Goal: Contribute content: Contribute content

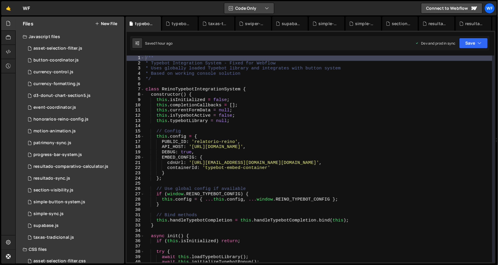
click at [233, 12] on button "Code Only" at bounding box center [249, 8] width 50 height 11
click at [247, 31] on button "Code + Tools" at bounding box center [250, 32] width 50 height 11
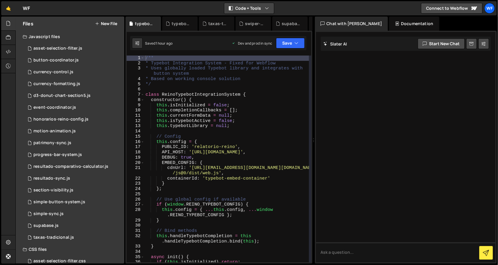
click at [252, 8] on button "Code + Tools" at bounding box center [249, 8] width 50 height 11
click at [258, 42] on button "Tools Only" at bounding box center [250, 42] width 50 height 11
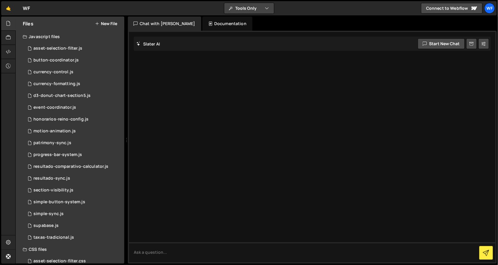
click at [254, 14] on div "🤙 WF ⚠️ Code is being edited in another browser Tools Only Code Only Code + Too…" at bounding box center [249, 8] width 496 height 14
drag, startPoint x: 254, startPoint y: 14, endPoint x: 243, endPoint y: 6, distance: 12.7
click at [243, 6] on button "Tools Only" at bounding box center [249, 8] width 50 height 11
click at [257, 35] on button "Code + Tools" at bounding box center [250, 32] width 50 height 11
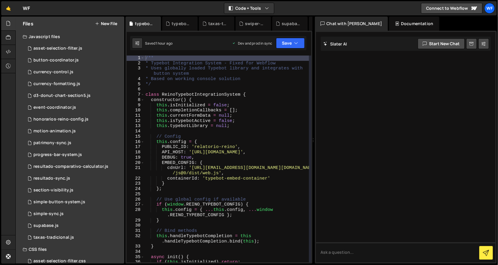
click at [369, 28] on div "Chat with [PERSON_NAME]" at bounding box center [351, 24] width 73 height 14
click at [370, 25] on div "Chat with Slater AI Documentation" at bounding box center [407, 24] width 184 height 14
click at [389, 24] on div "Documentation" at bounding box center [414, 24] width 50 height 14
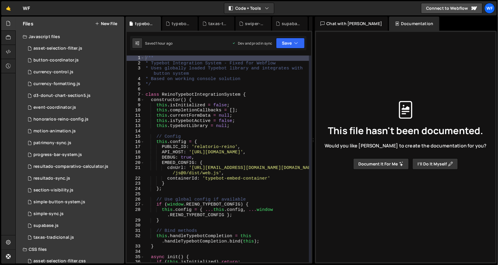
click at [353, 64] on div "This file hasn't been documented. Would you like Slater to create the documenta…" at bounding box center [406, 135] width 170 height 245
click at [367, 164] on button "Document it for me" at bounding box center [381, 164] width 56 height 11
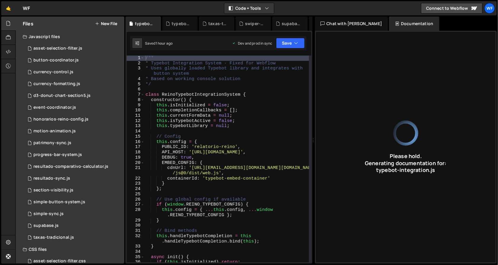
click at [73, 38] on div "Javascript files" at bounding box center [70, 37] width 109 height 12
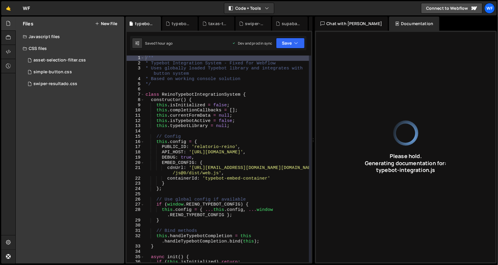
type input "Typebot integration for Webflow with initialization, event handling, and user d…"
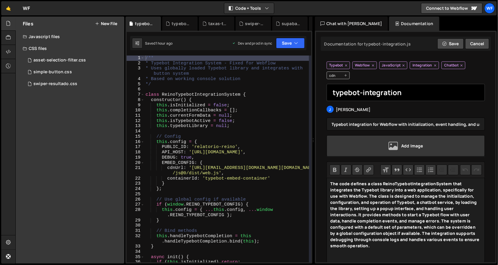
drag, startPoint x: 88, startPoint y: 42, endPoint x: 387, endPoint y: 98, distance: 304.5
click at [387, 98] on input "typebot-integration" at bounding box center [406, 92] width 159 height 17
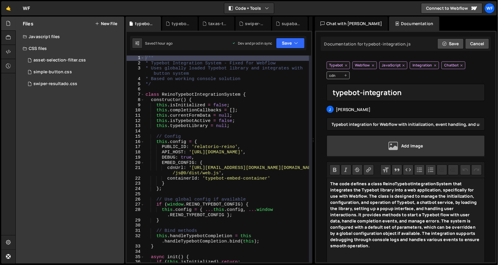
click at [395, 73] on div "Typebot Webflow JavaScript Integration Chatbot cdn" at bounding box center [406, 71] width 159 height 18
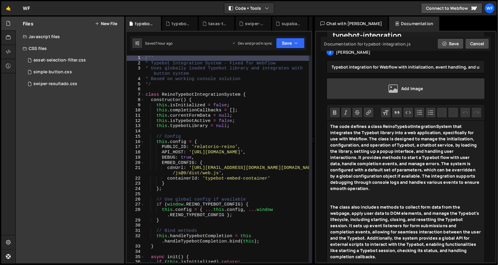
scroll to position [9, 0]
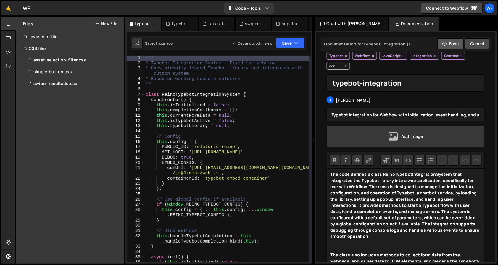
click at [454, 41] on button "Save" at bounding box center [450, 43] width 26 height 11
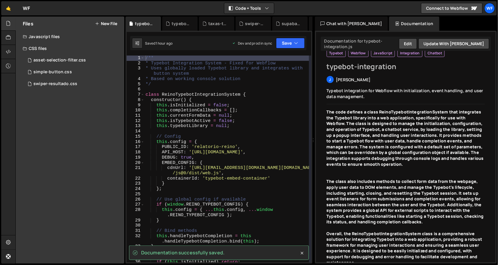
scroll to position [0, 0]
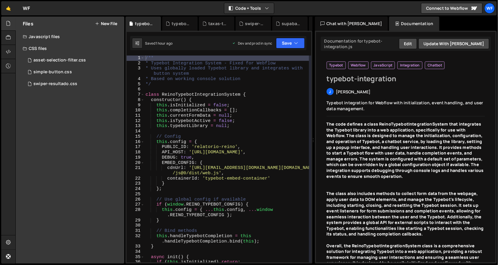
click at [345, 25] on div "Chat with [PERSON_NAME]" at bounding box center [351, 24] width 73 height 14
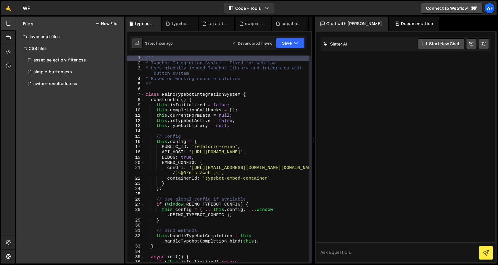
click at [389, 22] on div "Documentation" at bounding box center [414, 24] width 50 height 14
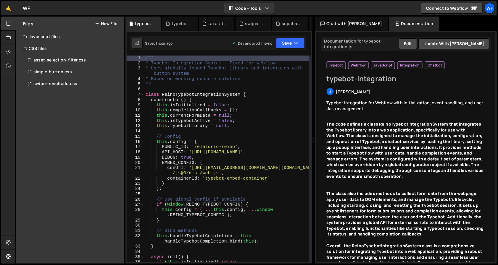
click at [352, 18] on div "Chat with [PERSON_NAME]" at bounding box center [351, 24] width 73 height 14
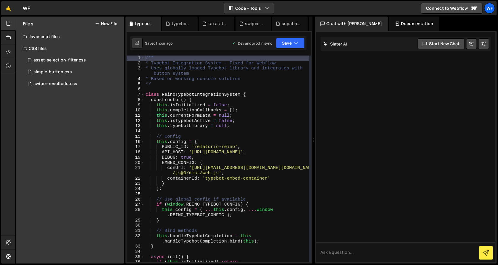
click at [390, 22] on div "Documentation" at bounding box center [414, 24] width 50 height 14
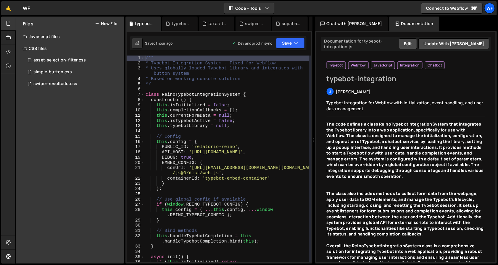
click at [358, 25] on div "Chat with [PERSON_NAME]" at bounding box center [351, 24] width 73 height 14
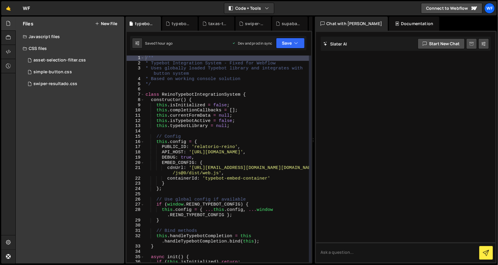
click at [476, 46] on link at bounding box center [471, 43] width 11 height 11
click at [43, 41] on div "Javascript files" at bounding box center [70, 37] width 109 height 12
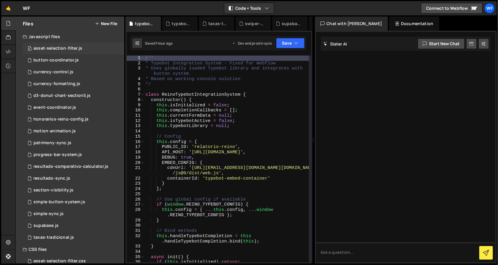
click at [52, 48] on div "asset-selection-filter.js" at bounding box center [57, 48] width 49 height 5
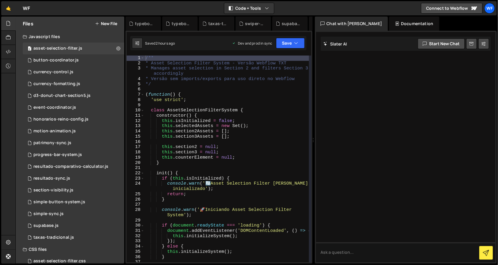
click at [393, 28] on div "Documentation" at bounding box center [414, 24] width 50 height 14
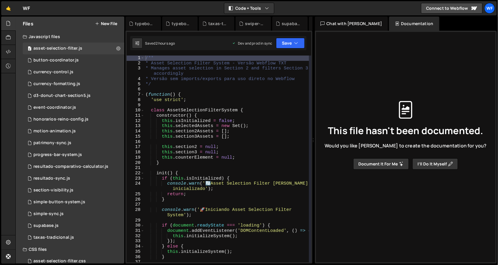
click at [365, 162] on button "Document it for me" at bounding box center [381, 164] width 56 height 11
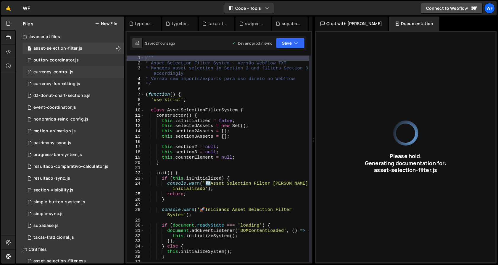
click at [77, 66] on div "0 currency-control.js 0" at bounding box center [75, 72] width 104 height 12
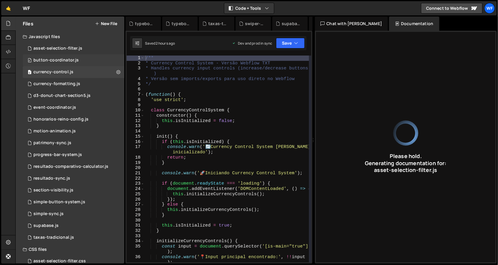
click at [81, 61] on div "0 button-coordinator.js 0" at bounding box center [75, 60] width 104 height 12
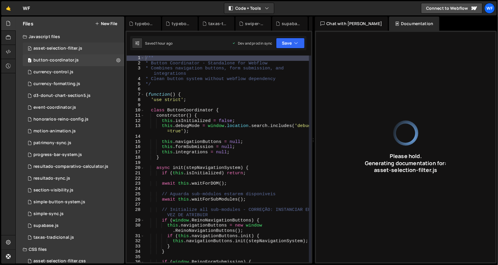
click at [83, 47] on div "0 asset-selection-filter.js 0" at bounding box center [75, 49] width 104 height 12
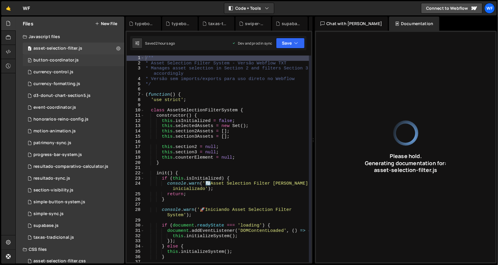
click at [82, 61] on div "0 button-coordinator.js 0" at bounding box center [75, 60] width 104 height 12
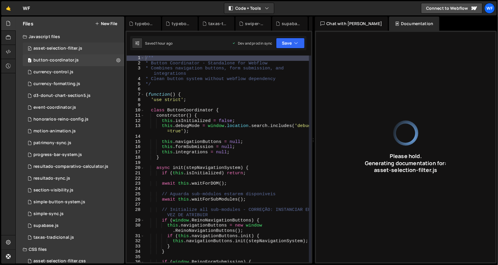
click at [86, 51] on div "0 asset-selection-filter.js 0" at bounding box center [75, 49] width 104 height 12
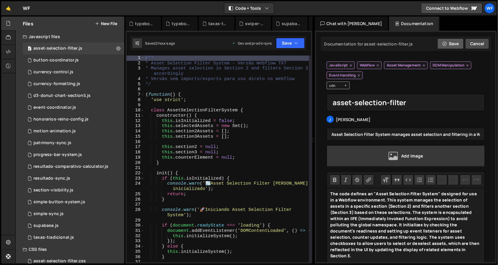
click at [451, 42] on button "Save" at bounding box center [450, 43] width 26 height 11
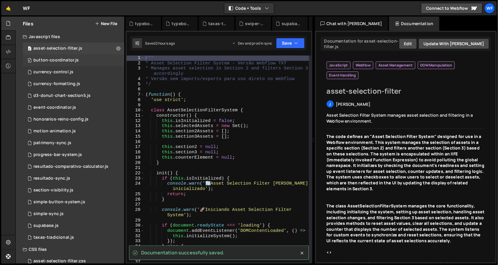
click at [52, 62] on div "button-coordinator.js" at bounding box center [55, 60] width 45 height 5
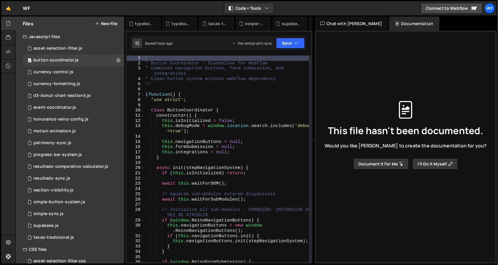
click at [382, 161] on button "Document it for me" at bounding box center [381, 164] width 56 height 11
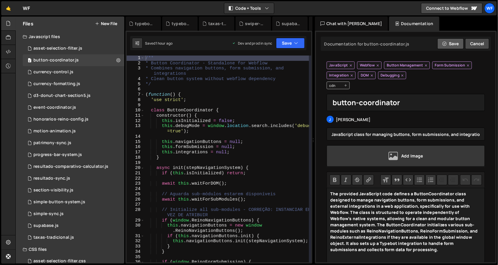
click at [449, 40] on button "Save" at bounding box center [450, 43] width 26 height 11
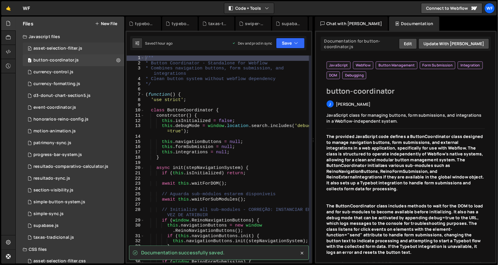
click at [37, 50] on div "asset-selection-filter.js" at bounding box center [57, 48] width 49 height 5
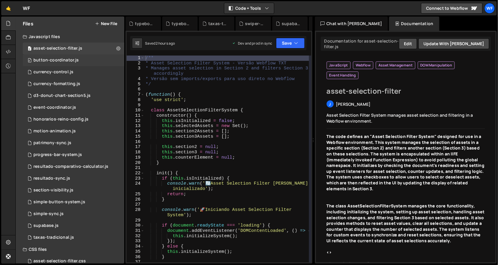
click at [46, 62] on div "button-coordinator.js" at bounding box center [55, 60] width 45 height 5
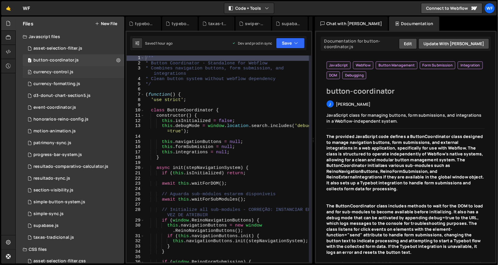
click at [53, 72] on div "currency-control.js" at bounding box center [53, 72] width 40 height 5
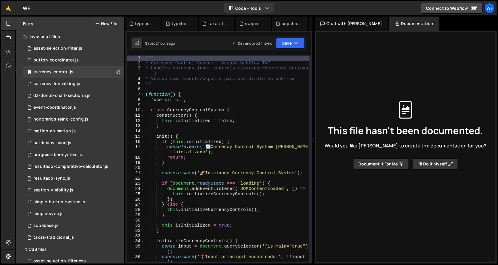
click at [367, 160] on button "Document it for me" at bounding box center [381, 164] width 56 height 11
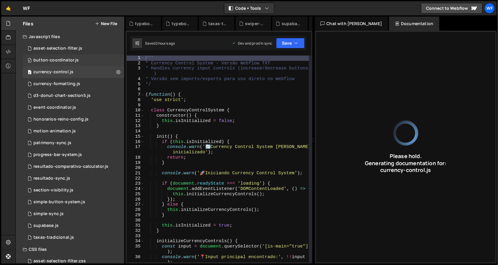
click at [78, 56] on div "0 button-coordinator.js 0" at bounding box center [75, 60] width 104 height 12
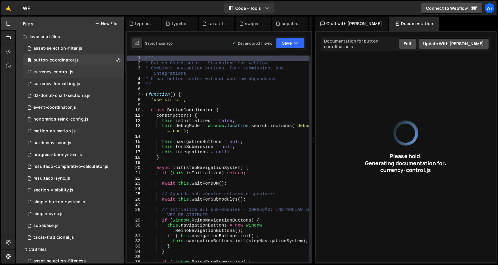
click at [79, 70] on div "0 currency-control.js 0" at bounding box center [75, 72] width 104 height 12
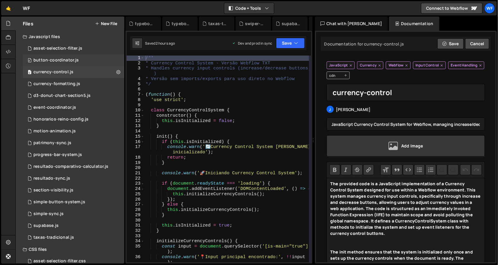
click at [84, 57] on div "0 button-coordinator.js 0" at bounding box center [75, 60] width 104 height 12
type input "button-coordinator"
type input "JavaScript class for managing buttons, form submissions, and integrations in a …"
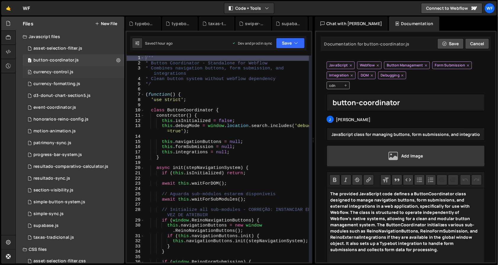
click at [57, 75] on div "currency-control.js" at bounding box center [53, 72] width 40 height 5
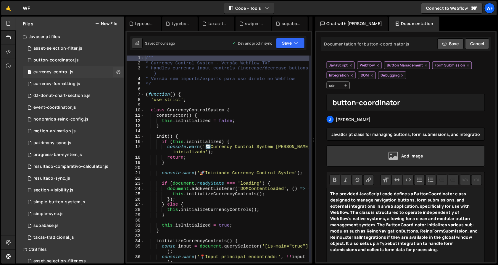
type input "currency-control"
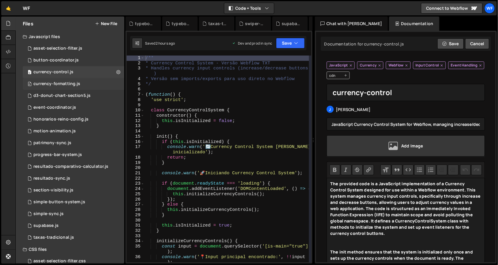
click at [59, 84] on div "currency-formatting.js" at bounding box center [56, 83] width 47 height 5
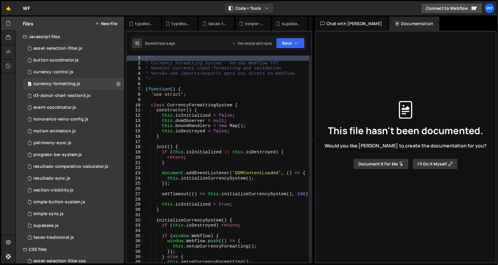
click at [366, 162] on button "Document it for me" at bounding box center [381, 164] width 56 height 11
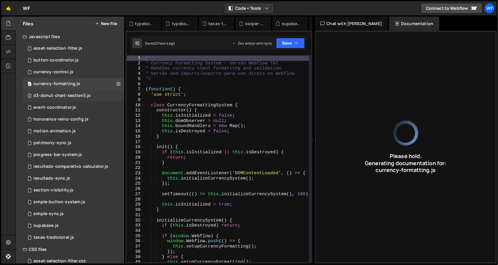
type input "JavaScript module for currency input formatting and validation in Webflow."
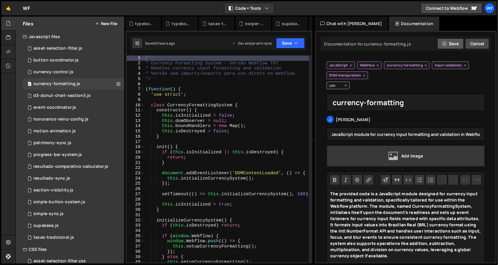
click at [449, 41] on button "Save" at bounding box center [450, 43] width 26 height 11
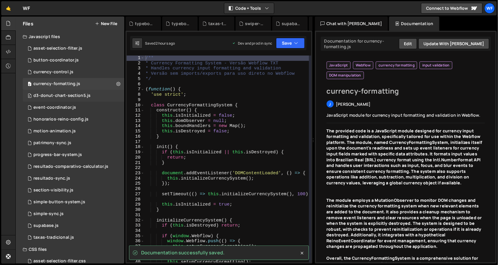
click at [78, 95] on div "d3-donut-chart-section5.js" at bounding box center [61, 95] width 57 height 5
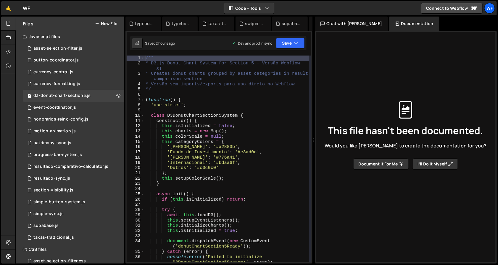
click at [388, 165] on button "Document it for me" at bounding box center [381, 164] width 56 height 11
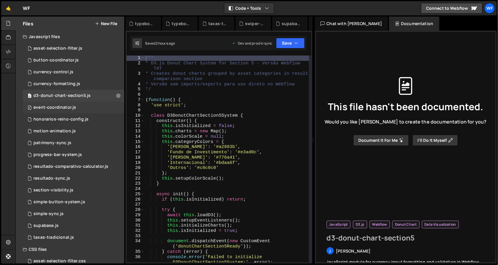
type input "d3-donut-chart-section5"
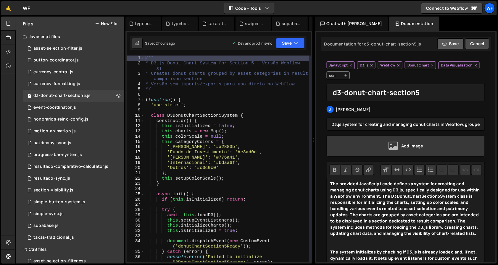
click at [452, 41] on button "Save" at bounding box center [450, 43] width 26 height 11
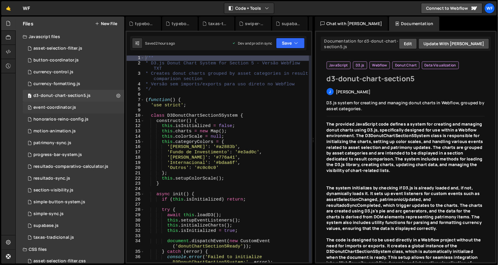
click at [69, 105] on div "event-coordinator.js" at bounding box center [54, 107] width 43 height 5
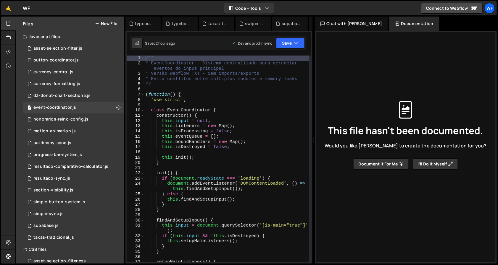
click at [386, 161] on button "Document it for me" at bounding box center [381, 164] width 56 height 11
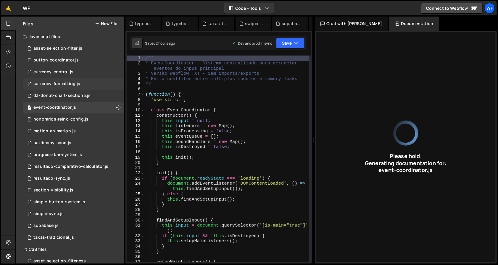
type input "Centralized event management system for main input, preventing conflicts and me…"
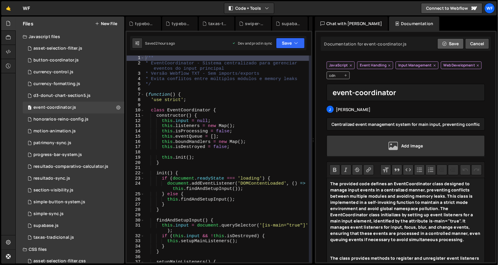
click at [451, 40] on button "Save" at bounding box center [450, 43] width 26 height 11
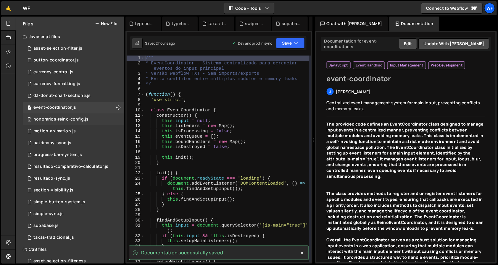
click at [94, 118] on div "0 honorarios-reino-config.js 0" at bounding box center [75, 120] width 104 height 12
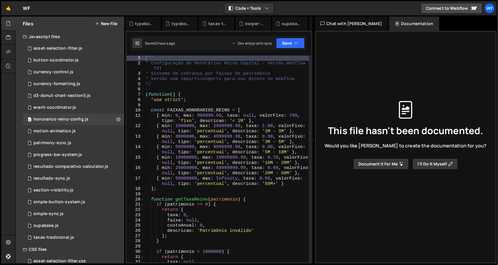
click at [374, 167] on button "Document it for me" at bounding box center [381, 164] width 56 height 11
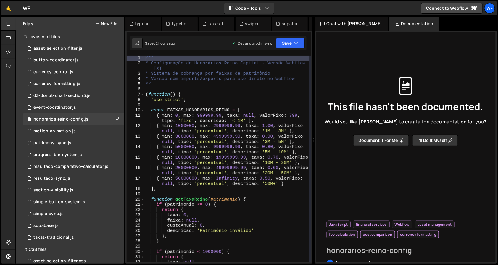
type input "honorarios-reino-config"
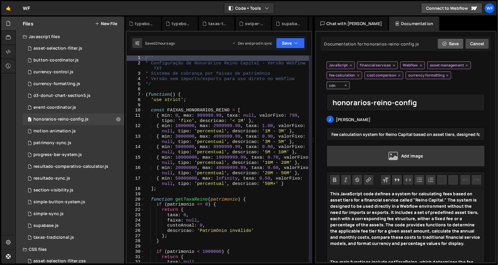
click at [454, 48] on button "Save" at bounding box center [450, 43] width 26 height 11
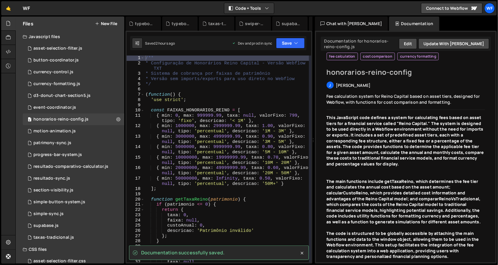
scroll to position [32, 0]
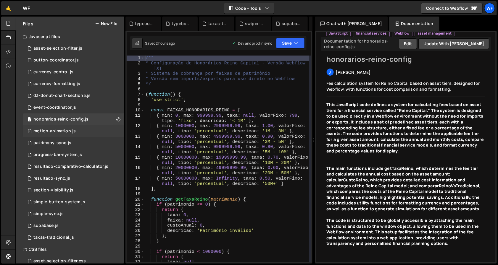
click at [63, 136] on div "0 motion-animation.js 0" at bounding box center [75, 131] width 104 height 12
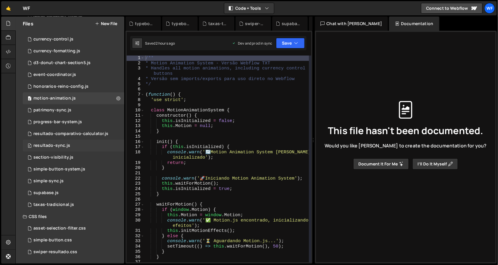
scroll to position [0, 0]
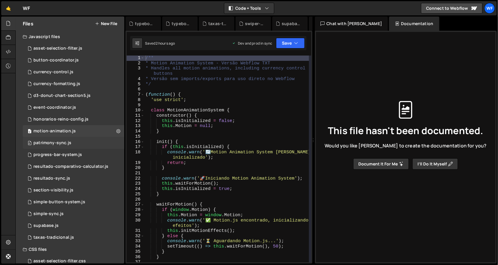
click at [106, 146] on div "0 patrimony-sync.js 0" at bounding box center [75, 143] width 104 height 12
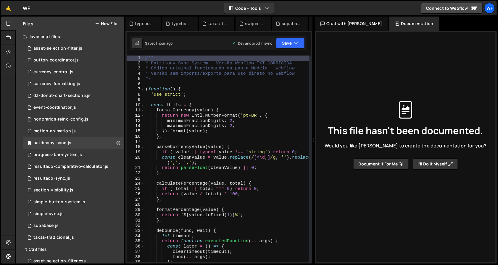
click at [394, 166] on button "Document it for me" at bounding box center [381, 164] width 56 height 11
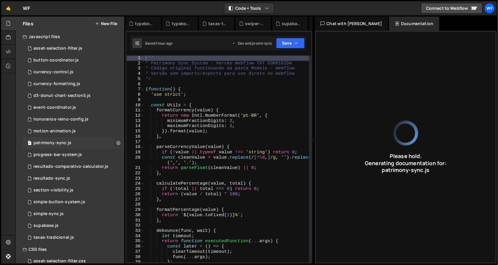
click at [113, 145] on button at bounding box center [118, 143] width 11 height 11
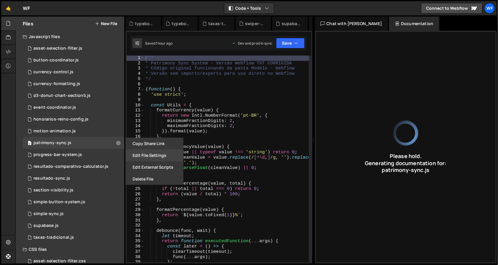
type input "Patrimony Sync System for Webflow manages financial data synchronization and UI…"
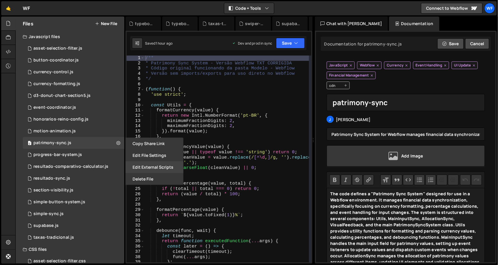
click at [150, 164] on button "Edit External Scripts" at bounding box center [154, 168] width 58 height 12
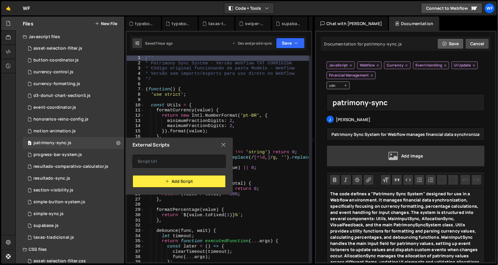
click at [450, 42] on button "Save" at bounding box center [450, 43] width 26 height 11
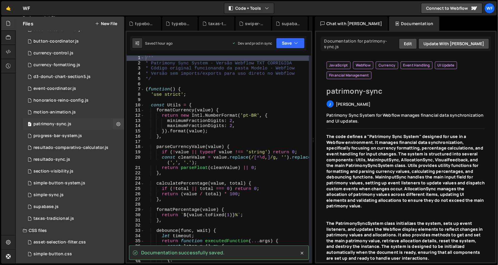
scroll to position [33, 0]
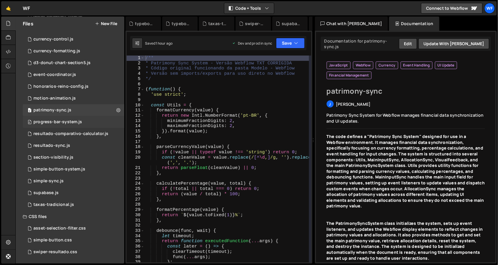
click at [86, 118] on div "0 progress-bar-system.js 0" at bounding box center [75, 122] width 104 height 12
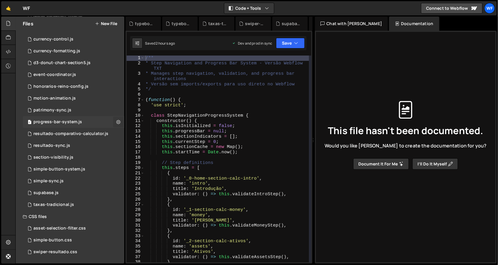
click at [116, 123] on icon at bounding box center [118, 122] width 4 height 6
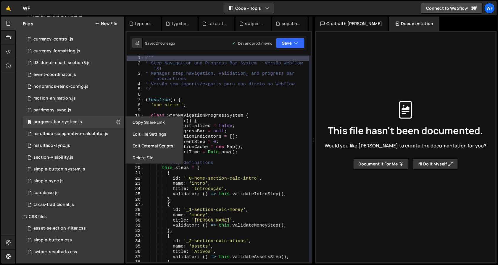
click at [441, 32] on div "This file hasn't been documented. Would you like Slater to create the documenta…" at bounding box center [406, 135] width 170 height 245
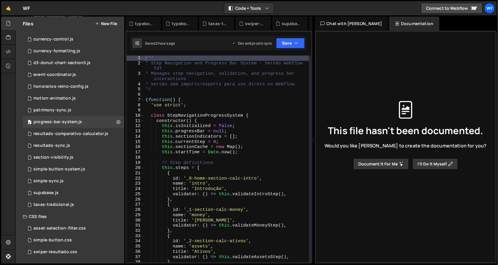
click at [388, 167] on button "Document it for me" at bounding box center [381, 164] width 56 height 11
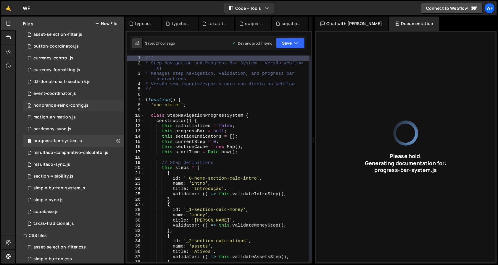
scroll to position [0, 0]
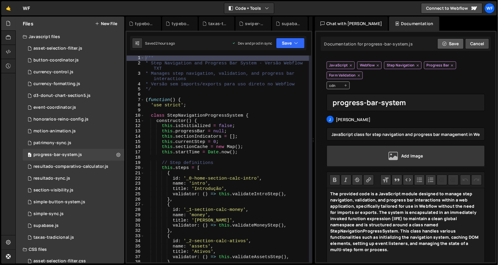
click at [448, 39] on button "Save" at bounding box center [450, 43] width 26 height 11
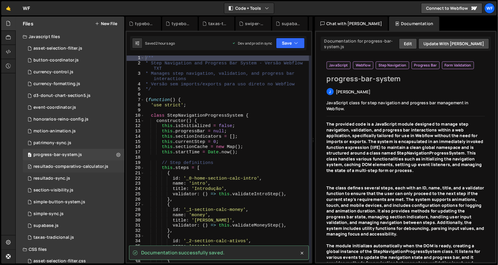
click at [43, 171] on div "0 resultado-comparativo-calculator.js 0" at bounding box center [75, 167] width 104 height 12
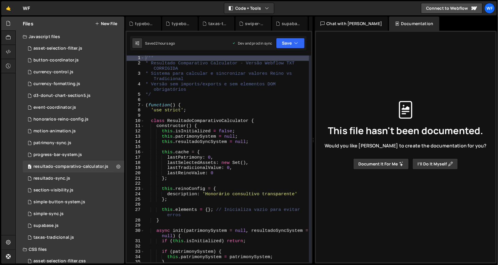
click at [384, 166] on button "Document it for me" at bounding box center [381, 164] width 56 height 11
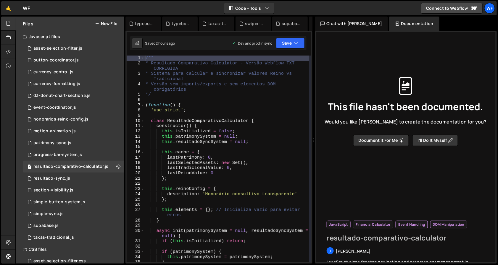
type input "resultado-comparativo-calculator"
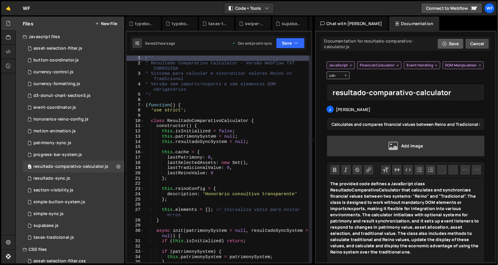
click at [453, 47] on button "Save" at bounding box center [450, 43] width 26 height 11
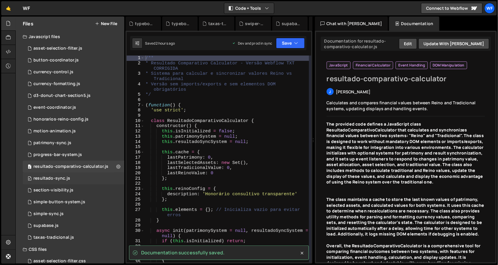
click at [68, 176] on div "0 resultado-sync.js 0" at bounding box center [75, 179] width 104 height 12
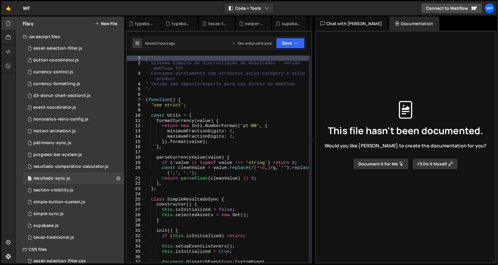
click at [394, 164] on button "Document it for me" at bounding box center [381, 164] width 56 height 11
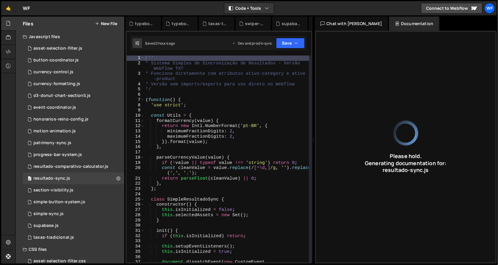
type input "JavaScript code for synchronizing financial results in Webflow, managing asset …"
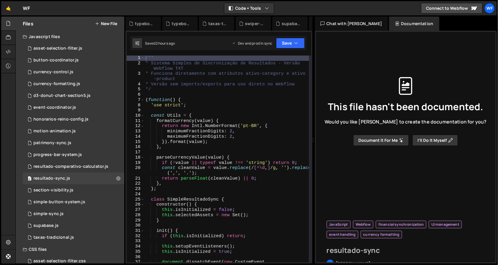
type input "resultado-sync"
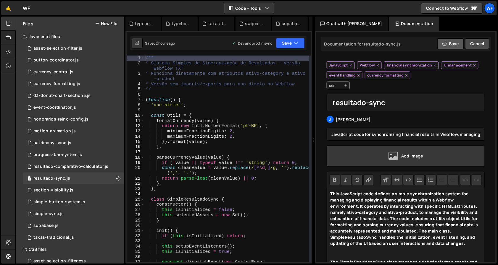
click at [438, 44] on button "Save" at bounding box center [450, 43] width 26 height 11
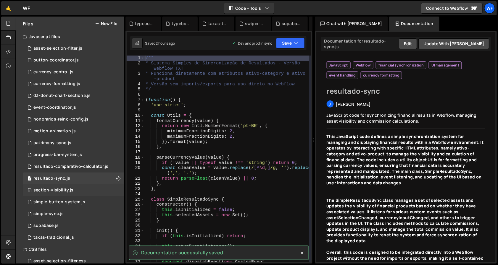
click at [66, 192] on div "section-visibility.js" at bounding box center [53, 190] width 40 height 5
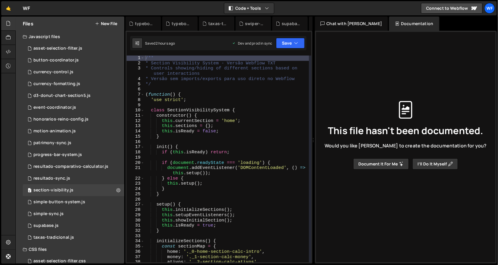
click at [393, 169] on button "Document it for me" at bounding box center [381, 164] width 56 height 11
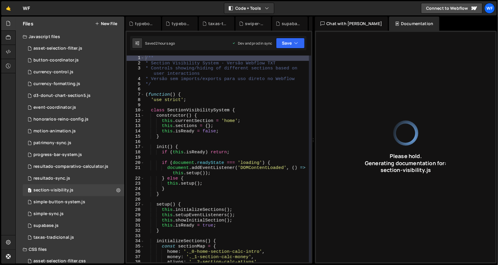
type input "JavaScript class manages section visibility on a webpage, handling user interac…"
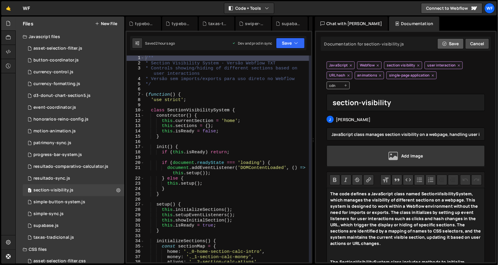
click at [446, 44] on button "Save" at bounding box center [450, 43] width 26 height 11
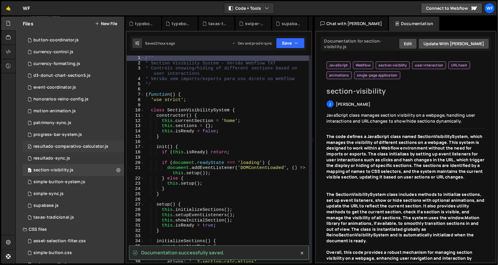
scroll to position [27, 0]
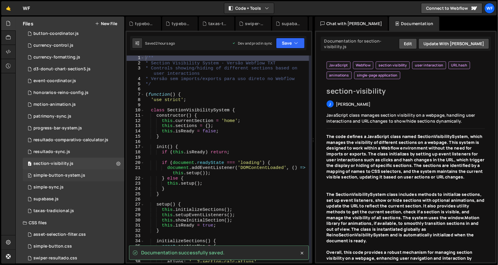
click at [75, 176] on div "simple-button-system.js" at bounding box center [59, 175] width 52 height 5
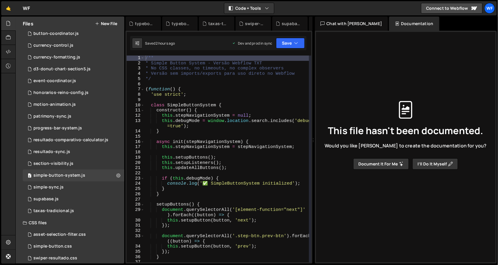
click at [382, 160] on button "Document it for me" at bounding box center [381, 164] width 56 height 11
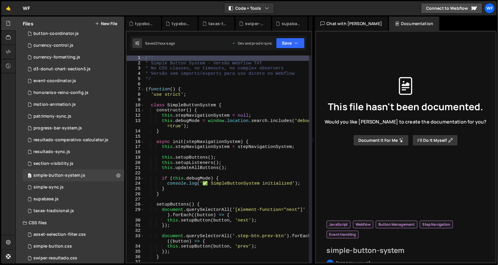
type input "simple-button-system"
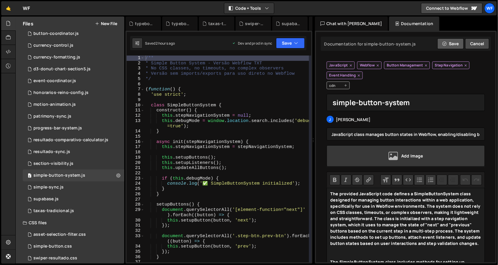
click at [445, 40] on button "Save" at bounding box center [450, 43] width 26 height 11
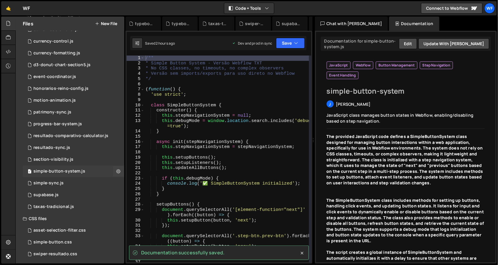
scroll to position [33, 0]
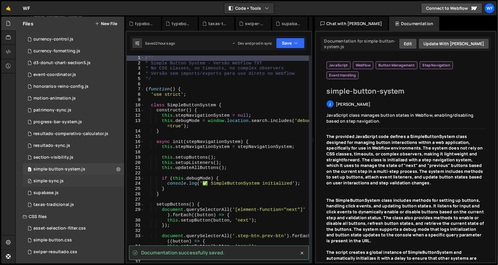
click at [70, 177] on div "0 simple-sync.js 0" at bounding box center [75, 182] width 104 height 12
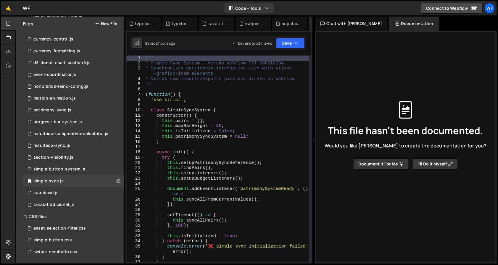
click at [382, 168] on button "Document it for me" at bounding box center [381, 164] width 56 height 11
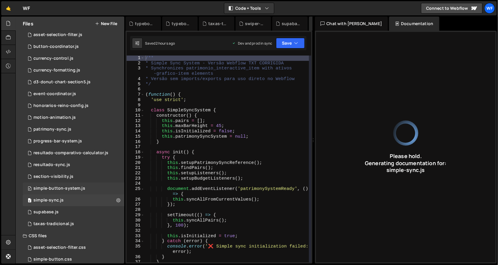
scroll to position [0, 0]
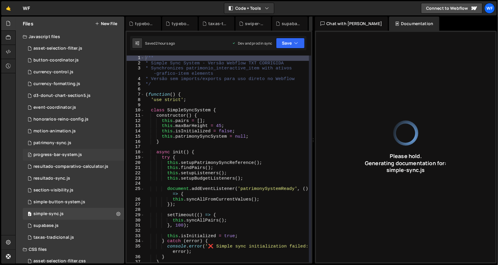
type input "JavaScript module for synchronizing patrimony and asset elements in a Webflow a…"
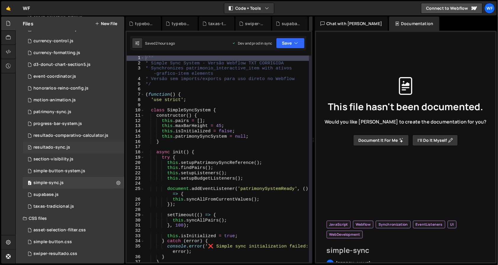
scroll to position [33, 0]
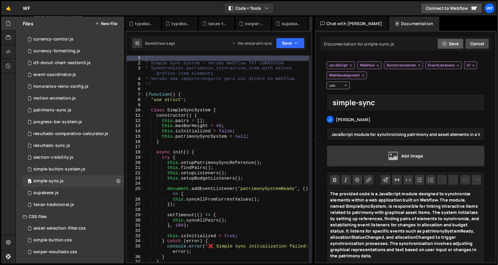
click at [440, 44] on button "Save" at bounding box center [450, 43] width 26 height 11
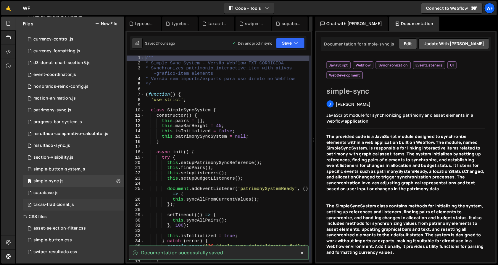
click at [59, 201] on div "0 taxas-tradicional.js 0" at bounding box center [75, 205] width 104 height 12
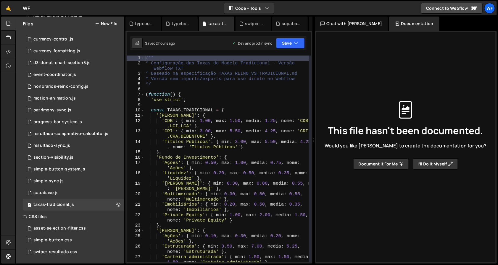
click at [382, 159] on button "Document it for me" at bounding box center [381, 164] width 56 height 11
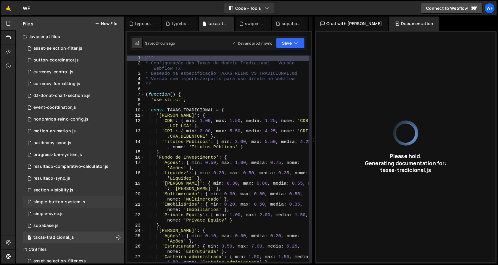
scroll to position [0, 0]
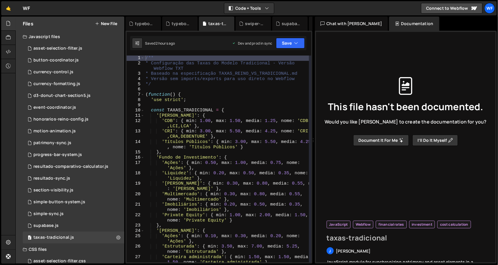
type input "taxas-tradicional"
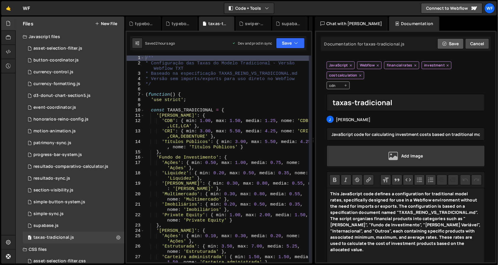
click at [451, 46] on button "Save" at bounding box center [450, 43] width 26 height 11
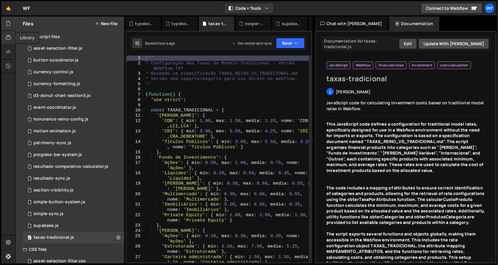
click at [12, 32] on div at bounding box center [8, 38] width 15 height 14
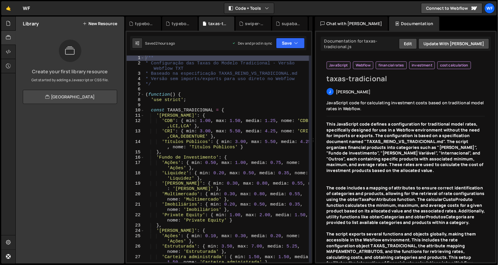
click at [92, 99] on link "[GEOGRAPHIC_DATA]" at bounding box center [70, 97] width 94 height 14
click at [9, 20] on div at bounding box center [8, 24] width 15 height 14
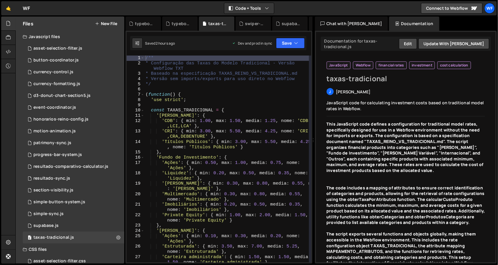
click at [496, 8] on div "🤙 WF ⚠️ Code is being edited in another browser Code + Tools Code Only Code + T…" at bounding box center [249, 8] width 496 height 14
click at [494, 7] on div "WF" at bounding box center [489, 8] width 11 height 11
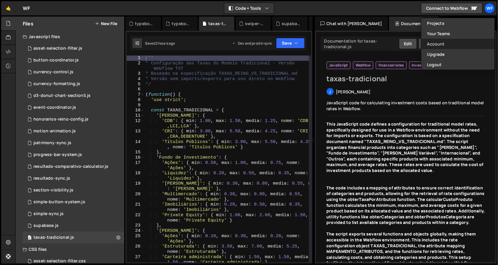
click at [451, 45] on link "Account" at bounding box center [457, 44] width 73 height 10
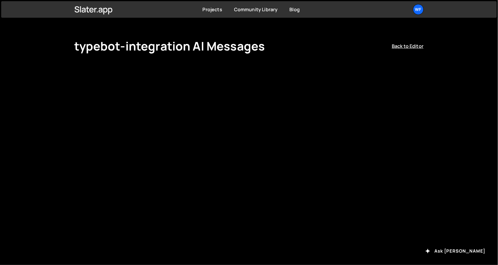
click at [47, 63] on body "Projects Community Library Blog WF Projects Your Teams Account Upgrade Logout" at bounding box center [249, 132] width 498 height 265
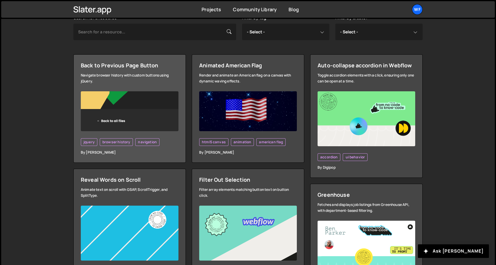
scroll to position [161, 0]
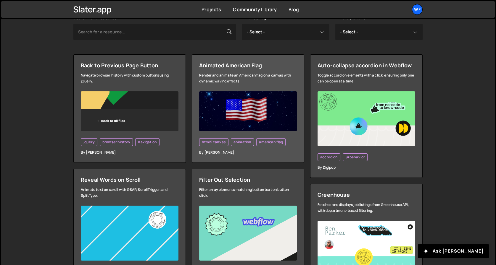
click at [248, 82] on div "Render and animate an American flag on a canvas with dynamic waving effects." at bounding box center [248, 79] width 98 height 12
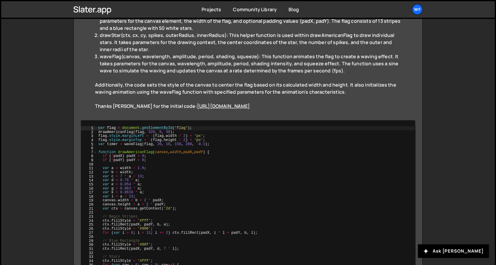
scroll to position [157, 0]
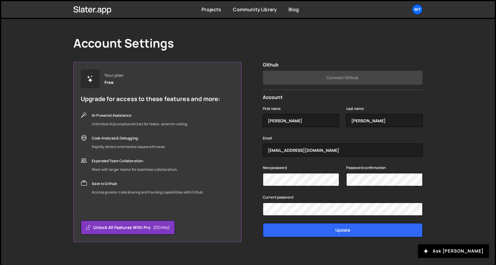
scroll to position [17, 0]
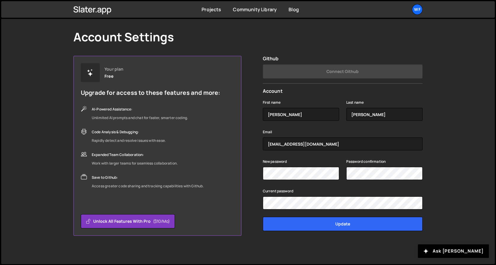
drag, startPoint x: 158, startPoint y: 120, endPoint x: 147, endPoint y: 119, distance: 11.3
click at [147, 119] on div "Unlimited AI prompts and chat for faster, smarter coding." at bounding box center [140, 118] width 96 height 7
click at [121, 153] on div "Expanded Team Collaboration:" at bounding box center [135, 155] width 86 height 7
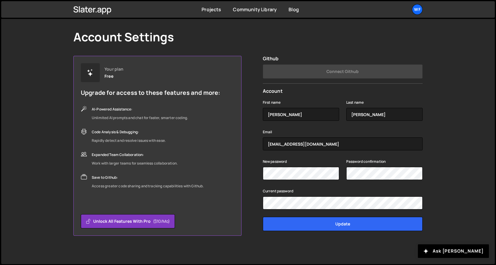
drag, startPoint x: 121, startPoint y: 153, endPoint x: 133, endPoint y: 172, distance: 22.0
click at [133, 172] on div "Your plan Free Upgrade for access to these features and more: AI-Powered Assist…" at bounding box center [150, 126] width 139 height 127
drag, startPoint x: 148, startPoint y: 179, endPoint x: 128, endPoint y: 182, distance: 20.6
click at [128, 182] on div "Save to Github: Access greater code sharing and tracking capabilities with Gith…" at bounding box center [148, 182] width 112 height 16
click at [132, 184] on div "Access greater code sharing and tracking capabilities with Github." at bounding box center [148, 186] width 112 height 7
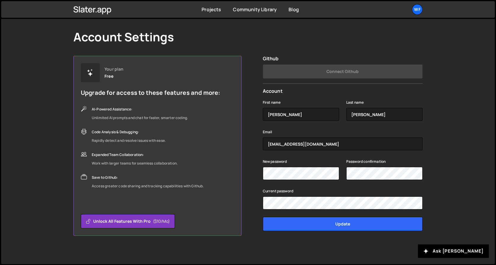
click at [134, 185] on div "Access greater code sharing and tracking capabilities with Github." at bounding box center [148, 186] width 112 height 7
drag, startPoint x: 134, startPoint y: 185, endPoint x: 140, endPoint y: 195, distance: 11.7
click at [140, 195] on div "Your plan Free Upgrade for access to these features and more: AI-Powered Assist…" at bounding box center [157, 146] width 168 height 180
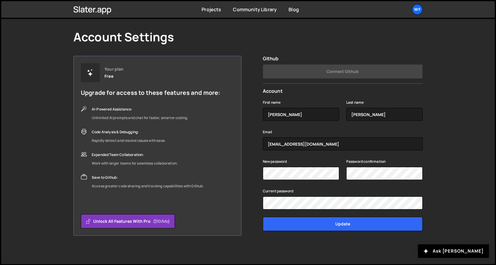
drag, startPoint x: 164, startPoint y: 197, endPoint x: 157, endPoint y: 199, distance: 7.0
click at [157, 199] on div "Your plan Free Upgrade for access to these features and more: AI-Powered Assist…" at bounding box center [157, 146] width 168 height 180
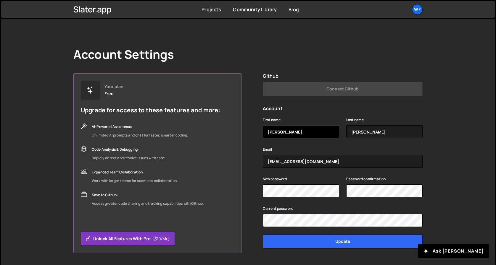
scroll to position [0, 0]
click at [214, 6] on link "Projects" at bounding box center [212, 9] width 20 height 7
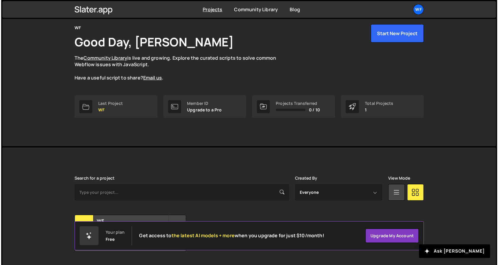
scroll to position [39, 0]
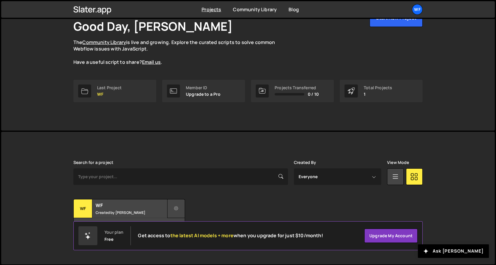
click at [176, 211] on icon at bounding box center [176, 209] width 4 height 6
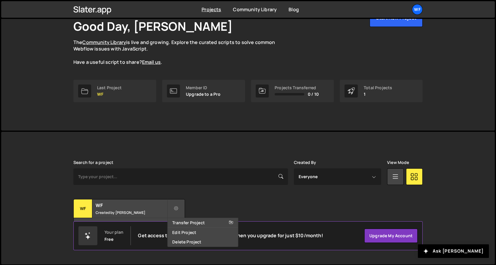
click at [194, 187] on div "Search for a project Created By Everyone João Lucas View Mode Transfer Project …" at bounding box center [247, 198] width 349 height 76
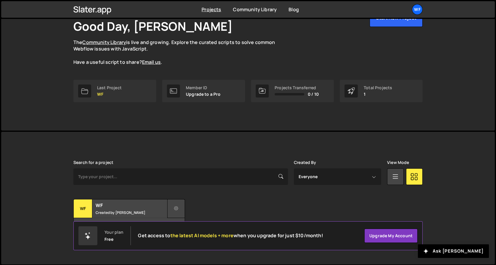
click at [181, 202] on button at bounding box center [176, 208] width 18 height 19
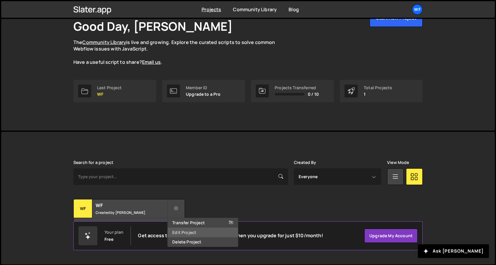
click at [191, 234] on link "Edit Project" at bounding box center [203, 232] width 70 height 9
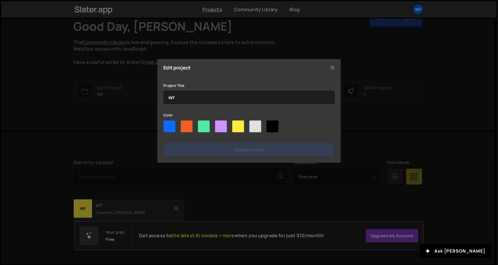
click at [184, 90] on div "Project Title WF" at bounding box center [249, 93] width 171 height 22
click at [184, 91] on div "Project Title WF" at bounding box center [249, 93] width 171 height 22
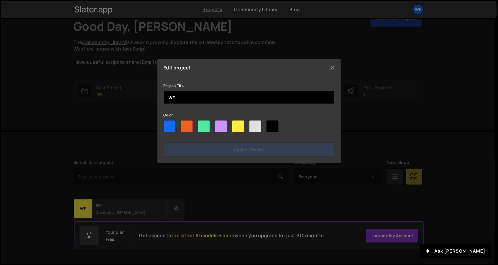
click at [184, 91] on div "Project Title WF" at bounding box center [249, 93] width 171 height 22
click at [185, 92] on input "WF" at bounding box center [249, 97] width 171 height 13
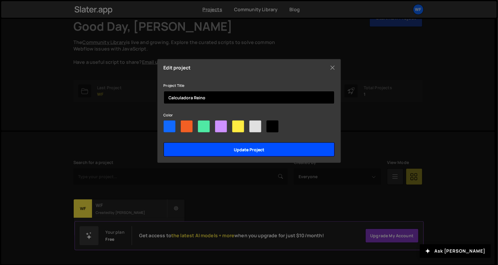
type input "Calculadora Reino"
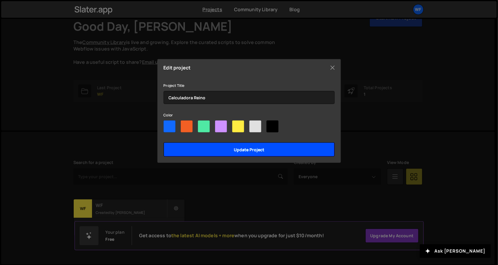
click at [242, 148] on input "Update project" at bounding box center [249, 150] width 171 height 14
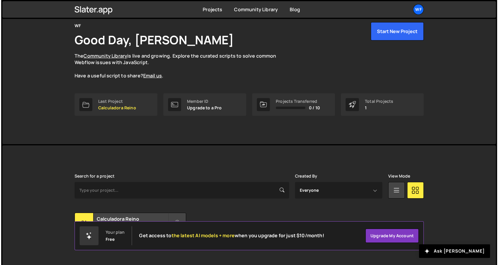
scroll to position [39, 0]
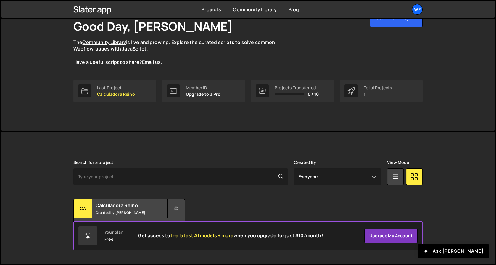
click at [172, 211] on button at bounding box center [176, 208] width 18 height 19
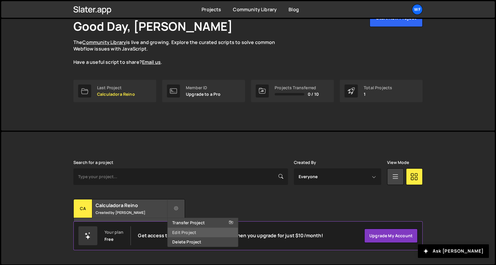
click at [193, 231] on link "Edit Project" at bounding box center [203, 232] width 70 height 9
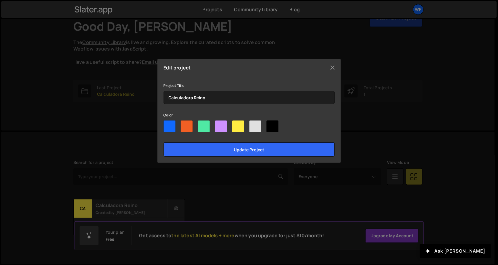
click at [238, 125] on div at bounding box center [238, 127] width 12 height 12
click at [236, 125] on input"] "radio" at bounding box center [234, 123] width 4 height 4
radio input"] "true"
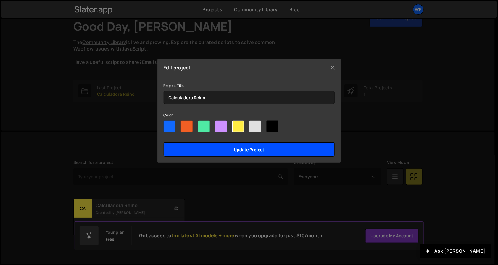
click at [239, 143] on input "Update project" at bounding box center [249, 150] width 171 height 14
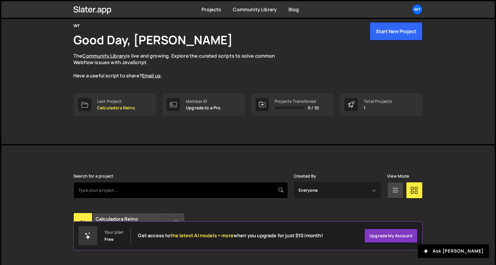
scroll to position [39, 0]
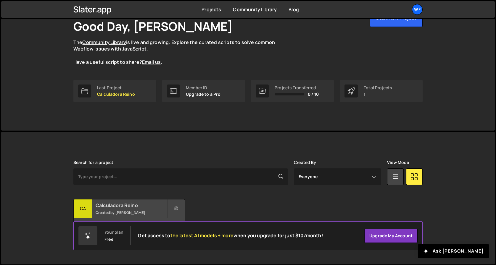
click at [112, 205] on h2 "Calculadora Reino" at bounding box center [131, 205] width 71 height 7
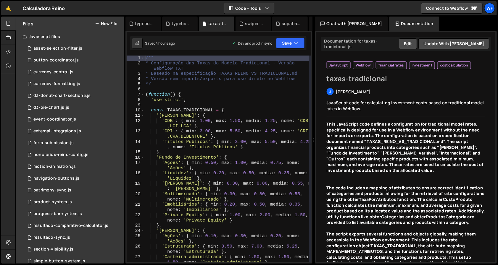
click at [363, 24] on div "Chat with [PERSON_NAME]" at bounding box center [351, 24] width 73 height 14
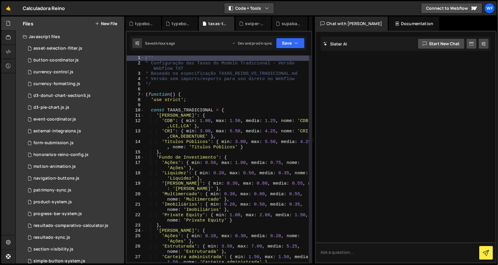
click at [257, 13] on button "Code + Tools" at bounding box center [249, 8] width 50 height 11
click at [259, 23] on button "Code Only" at bounding box center [250, 21] width 50 height 11
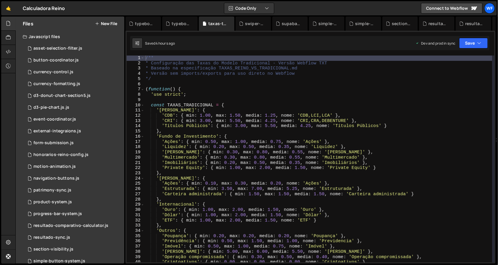
type textarea "'[PERSON_NAME]': {"
click at [361, 111] on div "/** * Configuração das Taxas do Modelo Tradicional - Versão Webflow TXT * Basea…" at bounding box center [318, 165] width 348 height 218
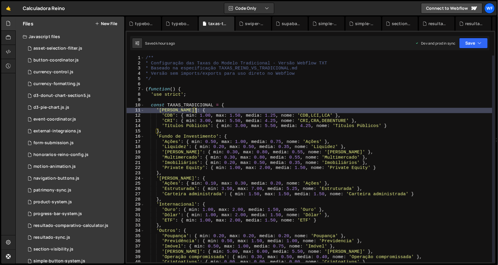
click at [225, 84] on div "/** * Configuração das Taxas do Modelo Tradicional - Versão Webflow TXT * Basea…" at bounding box center [318, 165] width 348 height 218
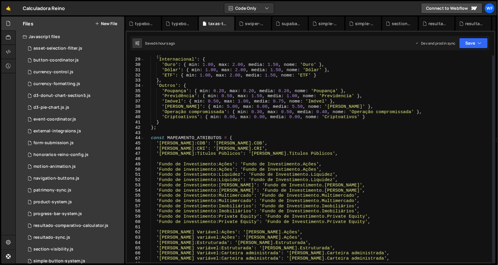
scroll to position [161, 0]
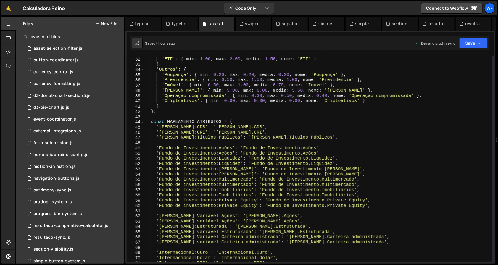
click at [229, 109] on div "'Dólar' : { min : 1.00 , max : 2.00 , media : 1.50 , nome : 'Dólar' } , 'ETF' :…" at bounding box center [318, 160] width 348 height 218
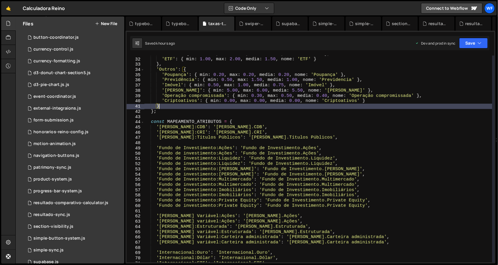
scroll to position [0, 0]
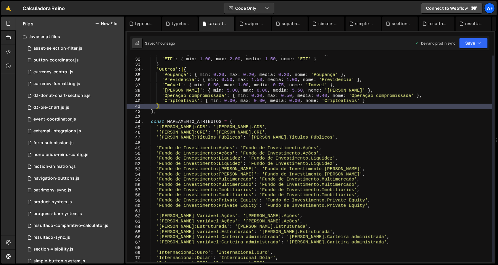
click at [84, 35] on div "Javascript files" at bounding box center [70, 37] width 109 height 12
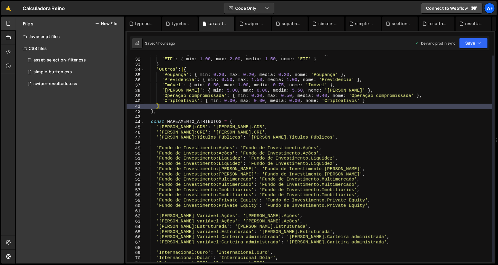
click at [78, 45] on div "CSS files" at bounding box center [70, 49] width 109 height 12
click at [76, 36] on div "Javascript files" at bounding box center [70, 37] width 109 height 12
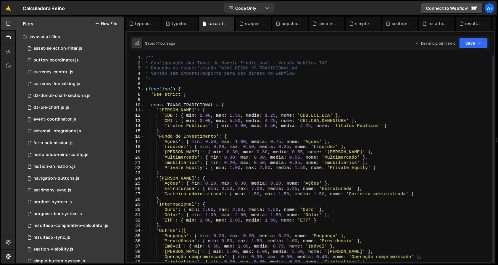
click at [59, 37] on div "Javascript files" at bounding box center [70, 37] width 109 height 12
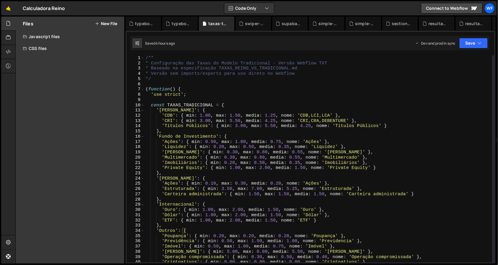
click at [58, 36] on div "Javascript files" at bounding box center [70, 37] width 109 height 12
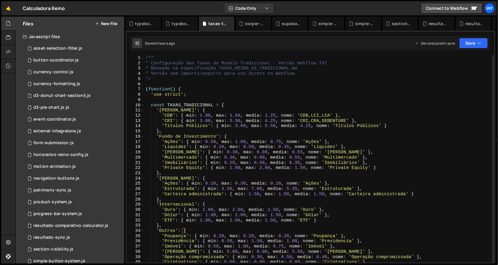
click at [56, 34] on div "Javascript files" at bounding box center [70, 37] width 109 height 12
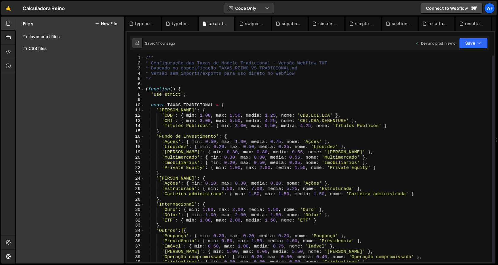
click at [57, 42] on div "Javascript files" at bounding box center [70, 37] width 109 height 12
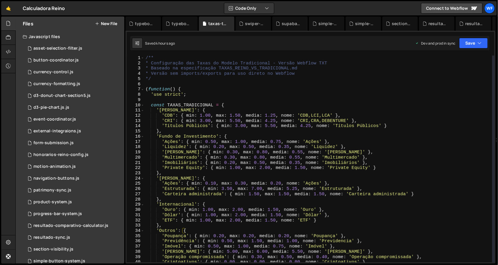
click at [83, 39] on div "Javascript files" at bounding box center [70, 37] width 109 height 12
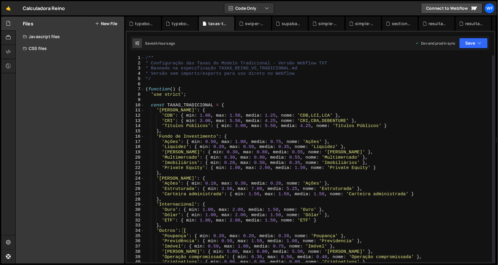
click at [83, 39] on div "Javascript files" at bounding box center [70, 37] width 109 height 12
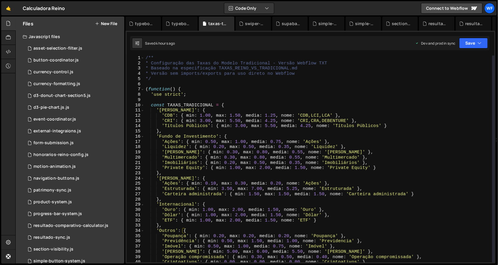
click at [161, 94] on div "/** * Configuração das Taxas do Modelo Tradicional - Versão Webflow TXT * Basea…" at bounding box center [318, 165] width 348 height 218
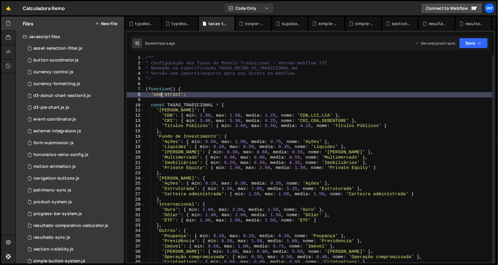
click at [58, 32] on div "Javascript files" at bounding box center [70, 37] width 109 height 12
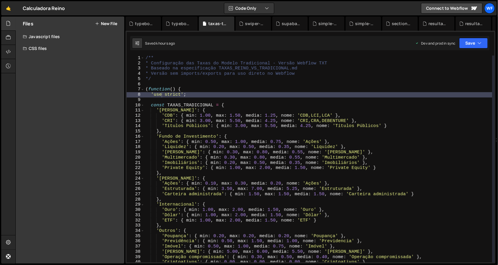
click at [60, 34] on div "Javascript files" at bounding box center [70, 37] width 109 height 12
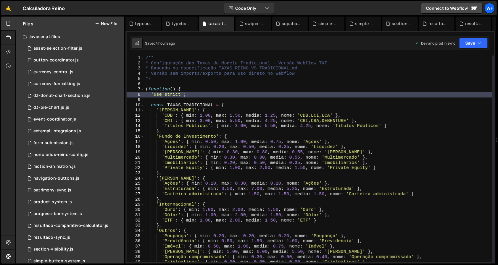
click at [61, 39] on div "Javascript files" at bounding box center [70, 37] width 109 height 12
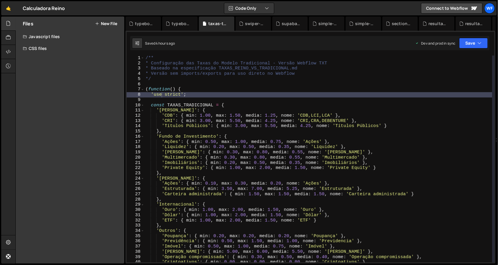
type textarea "(function() {"
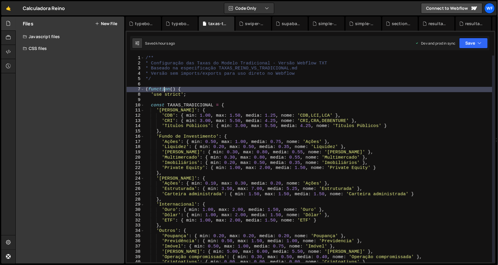
click at [165, 88] on div "/** * Configuração das Taxas do Modelo Tradicional - Versão Webflow TXT * Basea…" at bounding box center [318, 165] width 348 height 218
click at [228, 24] on icon at bounding box center [230, 24] width 4 height 6
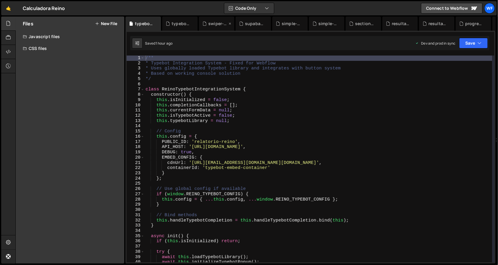
click at [230, 24] on icon at bounding box center [230, 24] width 4 height 6
click at [0, 0] on icon at bounding box center [0, 0] width 0 height 0
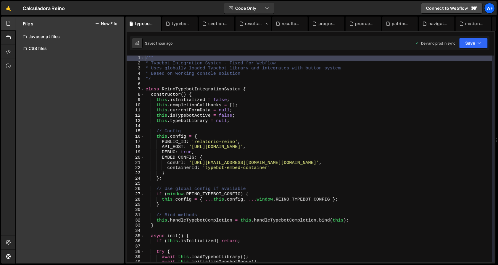
click at [265, 24] on icon at bounding box center [267, 24] width 4 height 6
click at [230, 24] on icon at bounding box center [230, 24] width 4 height 6
click at [0, 0] on icon at bounding box center [0, 0] width 0 height 0
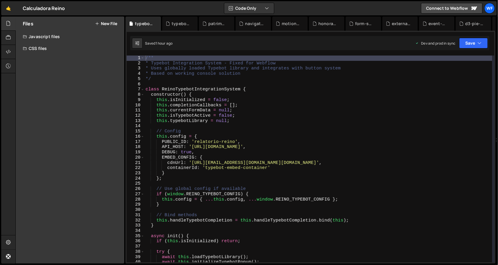
click at [0, 0] on icon at bounding box center [0, 0] width 0 height 0
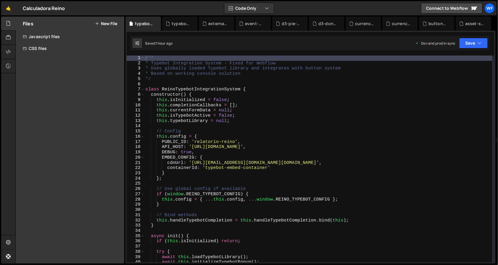
click at [0, 0] on icon at bounding box center [0, 0] width 0 height 0
click at [230, 24] on div "d3-pie-chart.js.js" at bounding box center [225, 24] width 20 height 6
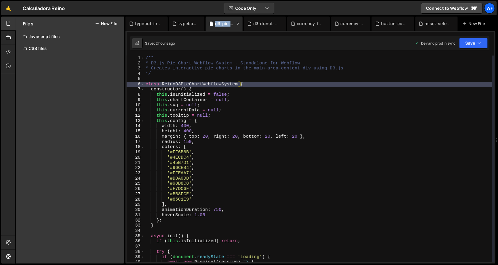
click at [230, 24] on div "d3-pie-chart.js.js" at bounding box center [225, 24] width 20 height 6
click at [238, 23] on icon at bounding box center [238, 24] width 4 height 6
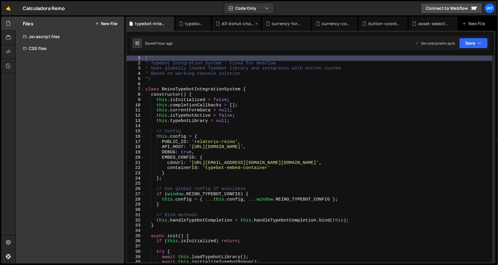
click at [257, 23] on icon at bounding box center [257, 24] width 4 height 6
click at [277, 23] on icon at bounding box center [278, 24] width 4 height 6
click at [277, 24] on icon at bounding box center [279, 24] width 4 height 6
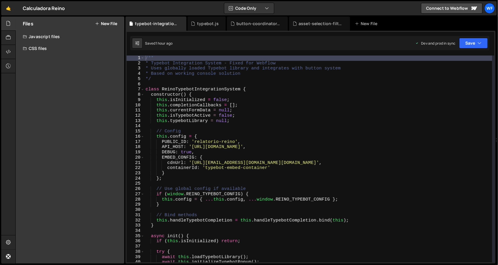
click at [277, 24] on div "button-coordinator.js" at bounding box center [258, 24] width 44 height 6
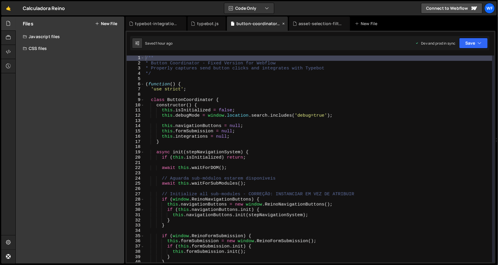
drag, startPoint x: 277, startPoint y: 24, endPoint x: 281, endPoint y: 25, distance: 3.3
click at [281, 25] on div "button-coordinator.js" at bounding box center [257, 24] width 61 height 14
click at [281, 25] on icon at bounding box center [283, 24] width 4 height 6
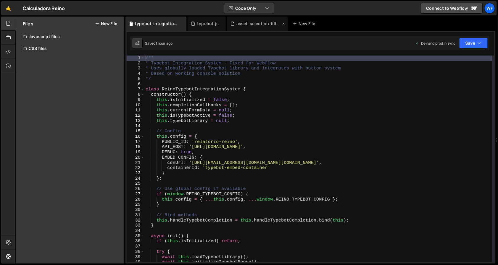
click at [281, 24] on icon at bounding box center [283, 24] width 4 height 6
click at [219, 25] on icon at bounding box center [221, 24] width 4 height 6
click at [181, 24] on icon at bounding box center [182, 24] width 4 height 6
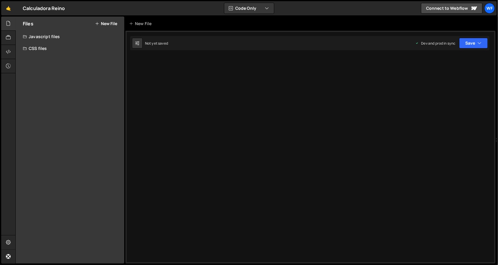
click at [186, 54] on div "Type cmd + s to save your Javascript file. XXXXXXXXXXXXXXXXXXXXXXXXXXXXXXXXXXXX…" at bounding box center [310, 147] width 370 height 233
click at [138, 45] on icon at bounding box center [137, 43] width 4 height 6
select select "editor"
select select "ace/theme/dracula"
type input "15"
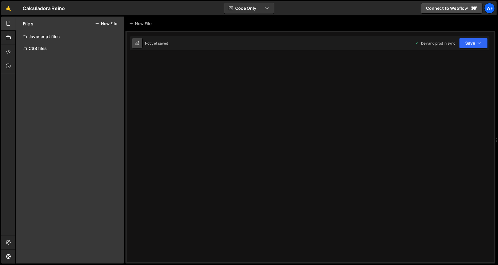
select select "ace/keyboard/vscode"
checkbox input "true"
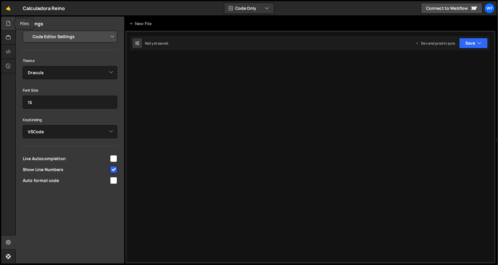
click at [6, 25] on icon at bounding box center [8, 23] width 5 height 7
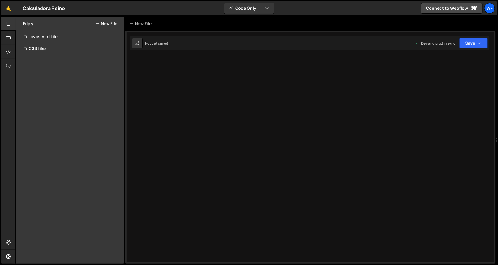
click at [54, 38] on div "Javascript files" at bounding box center [70, 37] width 109 height 12
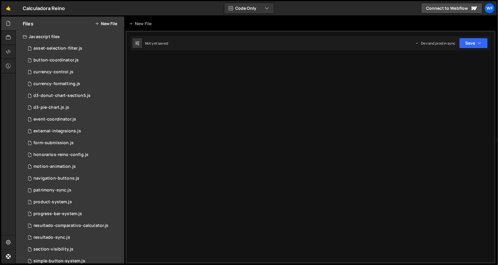
click at [191, 86] on div "Type cmd + s to save your Javascript file. XXXXXXXXXXXXXXXXXXXXXXXXXXXXXXXXXXXX…" at bounding box center [310, 147] width 370 height 233
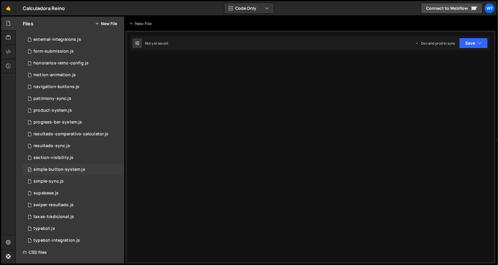
scroll to position [92, 0]
click at [7, 239] on div at bounding box center [8, 243] width 15 height 14
select select "project"
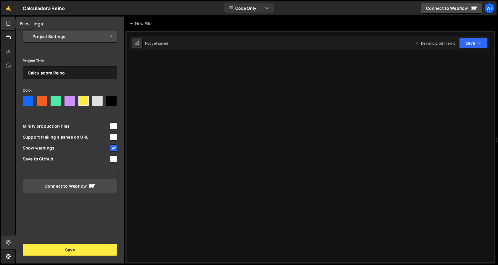
click at [9, 23] on icon at bounding box center [8, 23] width 5 height 7
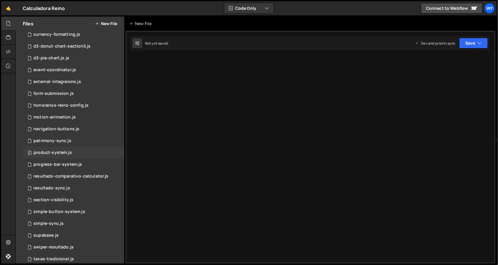
scroll to position [38, 0]
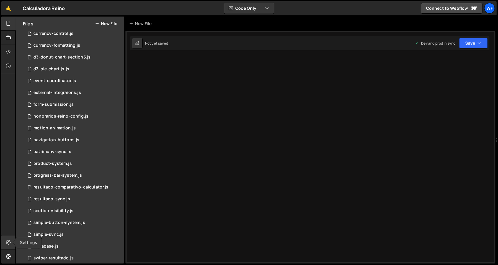
click at [12, 239] on div at bounding box center [8, 243] width 15 height 14
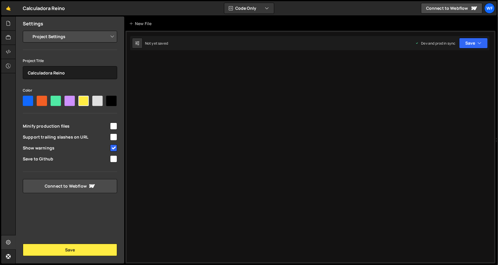
click at [59, 137] on span "Support trailing slashes on URL" at bounding box center [66, 137] width 86 height 6
click at [64, 137] on span "Support trailing slashes on URL" at bounding box center [66, 137] width 86 height 6
checkbox input "false"
click at [137, 140] on div "Type cmd + s to save your Javascript file. XXXXXXXXXXXXXXXXXXXXXXXXXXXXXXXXXXXX…" at bounding box center [310, 147] width 370 height 233
click at [49, 37] on select "Project Settings Code Editor Settings Chat Settings" at bounding box center [71, 36] width 87 height 13
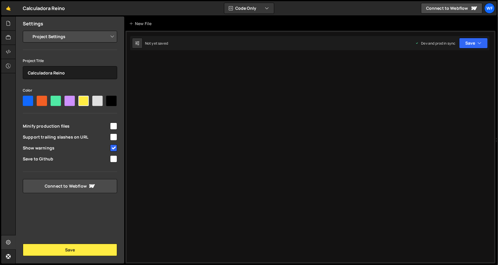
select select "editor"
click at [28, 30] on select "Project Settings Code Editor Settings Chat Settings" at bounding box center [71, 36] width 87 height 13
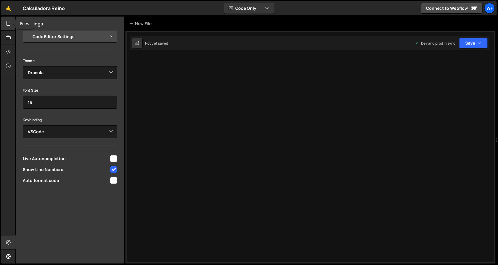
click at [9, 22] on icon at bounding box center [8, 23] width 5 height 7
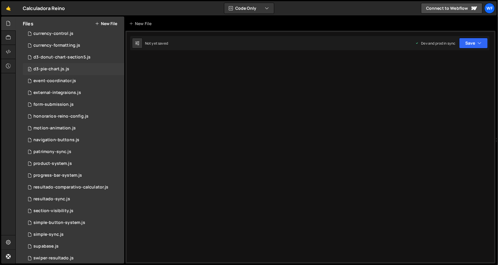
click at [51, 64] on div "0 d3-pie-chart.js.js 0" at bounding box center [75, 69] width 104 height 12
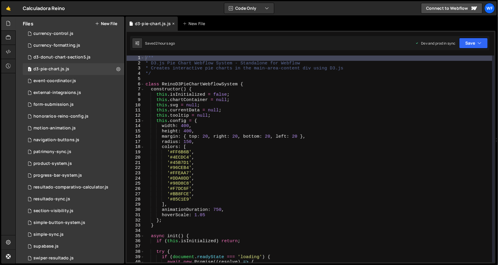
click at [171, 25] on icon at bounding box center [173, 24] width 4 height 6
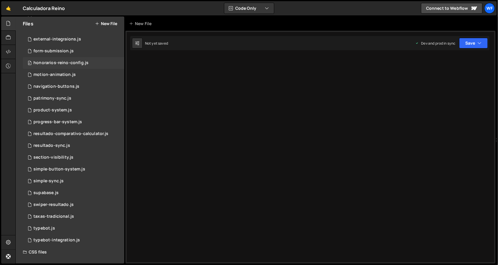
scroll to position [0, 0]
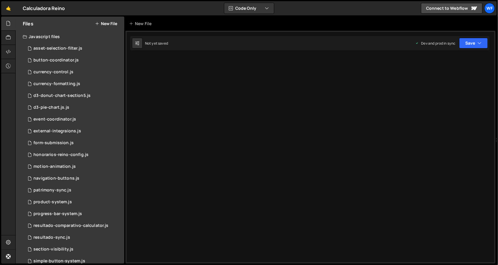
click at [69, 32] on div "Javascript files" at bounding box center [70, 37] width 109 height 12
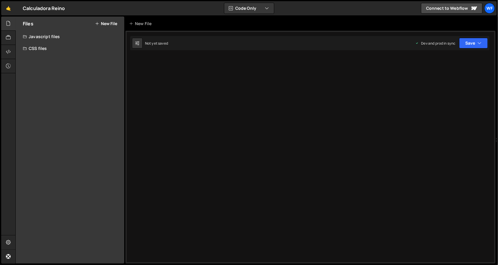
click at [69, 32] on div "Javascript files" at bounding box center [70, 37] width 109 height 12
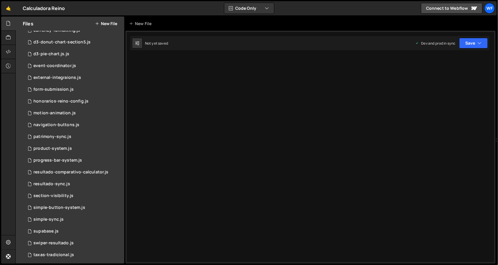
click at [140, 74] on div "Type cmd + s to save your Javascript file. XXXXXXXXXXXXXXXXXXXXXXXXXXXXXXXXXXXX…" at bounding box center [310, 147] width 370 height 233
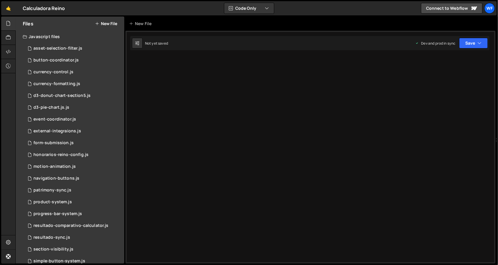
click at [70, 36] on div "Javascript files" at bounding box center [70, 37] width 109 height 12
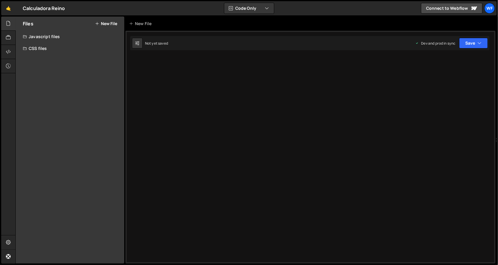
click at [70, 36] on div "Javascript files" at bounding box center [70, 37] width 109 height 12
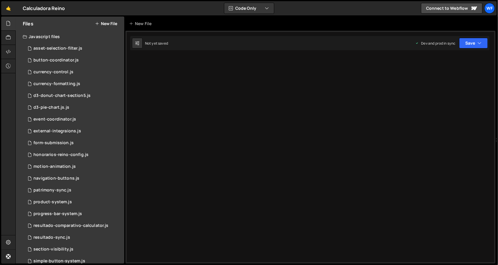
click at [147, 89] on div "Type cmd + s to save your Javascript file. XXXXXXXXXXXXXXXXXXXXXXXXXXXXXXXXXXXX…" at bounding box center [310, 147] width 370 height 233
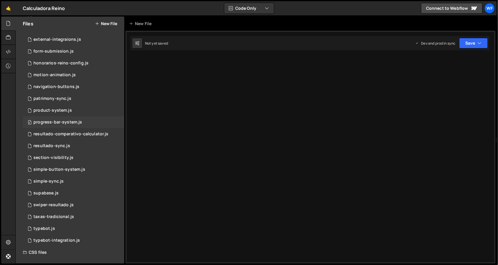
scroll to position [92, 0]
click at [96, 137] on div "0 resultado-comparativo-calculator.js 0" at bounding box center [75, 134] width 104 height 12
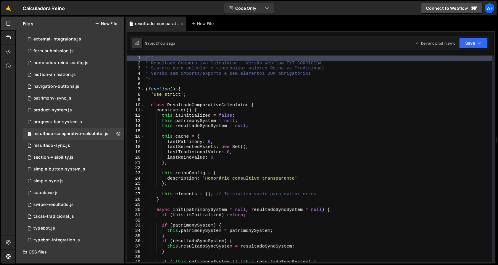
click at [181, 25] on icon at bounding box center [182, 24] width 4 height 6
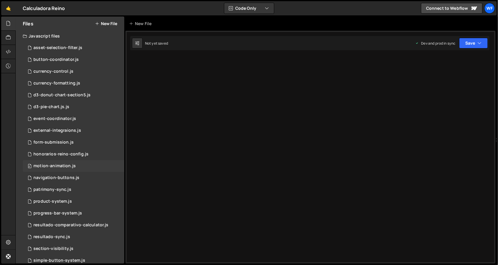
scroll to position [0, 0]
click at [68, 106] on div "d3-pie-chart.js.js" at bounding box center [51, 107] width 36 height 5
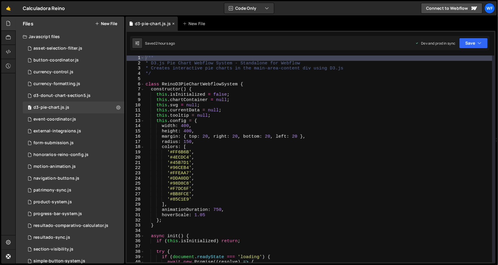
click at [171, 25] on icon at bounding box center [173, 24] width 4 height 6
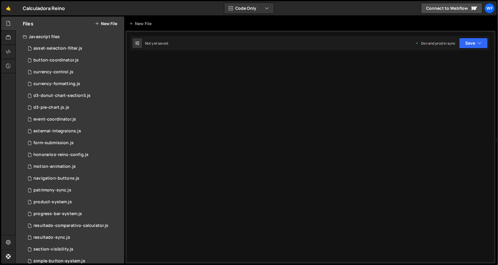
click at [65, 39] on div "Javascript files" at bounding box center [70, 37] width 109 height 12
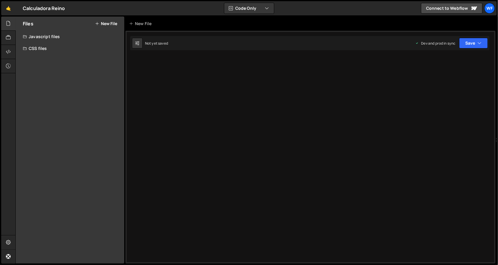
click at [66, 48] on div "CSS files" at bounding box center [70, 49] width 109 height 12
click at [4, 36] on div at bounding box center [8, 38] width 15 height 14
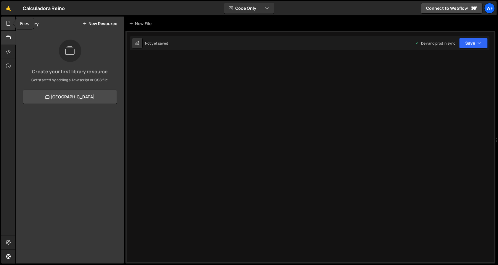
click at [5, 25] on div at bounding box center [8, 24] width 15 height 14
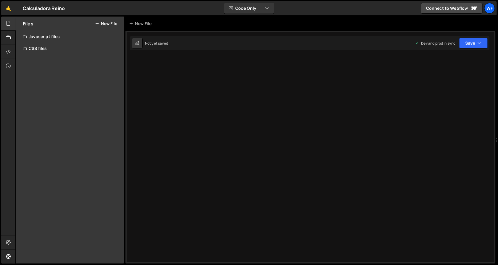
click at [27, 37] on div "Javascript files" at bounding box center [70, 37] width 109 height 12
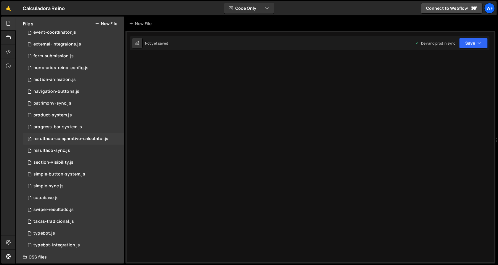
scroll to position [92, 0]
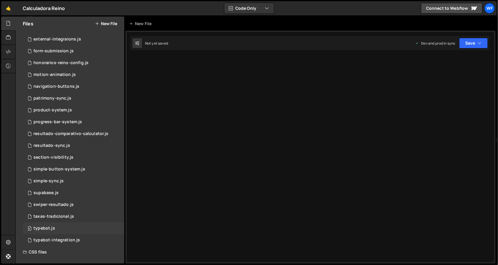
click at [52, 223] on div "0 typebot.js 0" at bounding box center [75, 229] width 104 height 12
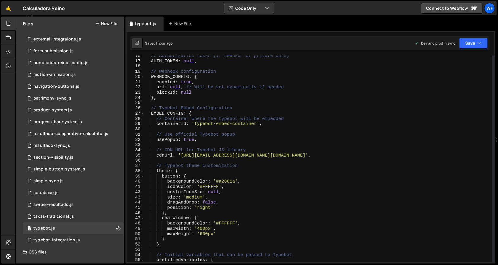
scroll to position [97, 0]
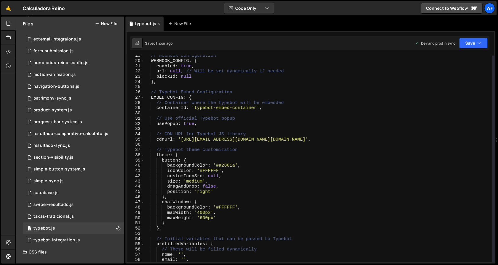
click at [158, 21] on icon at bounding box center [159, 24] width 4 height 6
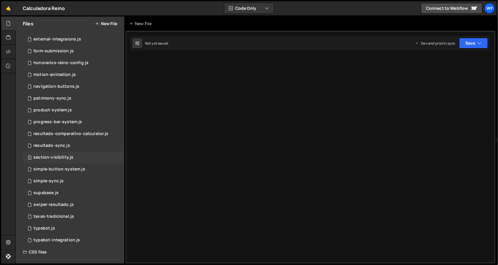
scroll to position [0, 0]
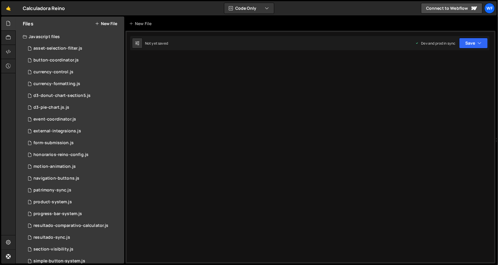
click at [137, 109] on div "Type cmd + s to save your Javascript file. XXXXXXXXXXXXXXXXXXXXXXXXXXXXXXXXXXXX…" at bounding box center [310, 147] width 370 height 233
click at [173, 66] on div "Type cmd + s to save your Javascript file. XXXXXXXXXXXXXXXXXXXXXXXXXXXXXXXXXXXX…" at bounding box center [310, 147] width 370 height 233
click at [30, 189] on span "0" at bounding box center [30, 191] width 4 height 5
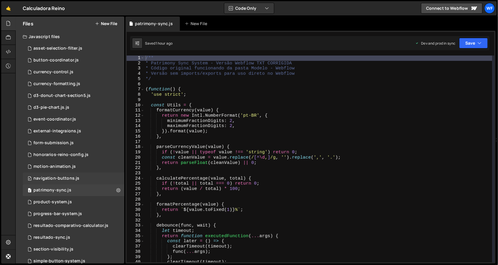
click at [49, 178] on div "navigation-buttons.js" at bounding box center [56, 178] width 46 height 5
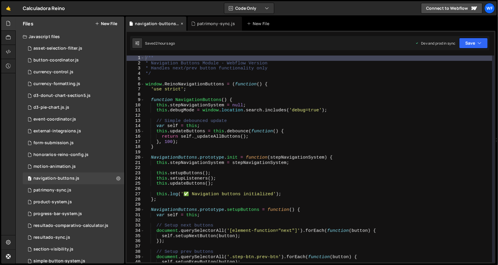
click at [181, 22] on icon at bounding box center [182, 24] width 4 height 6
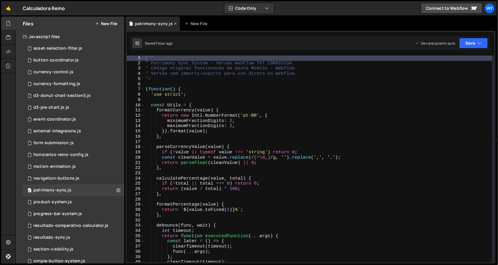
click at [173, 25] on icon at bounding box center [175, 24] width 4 height 6
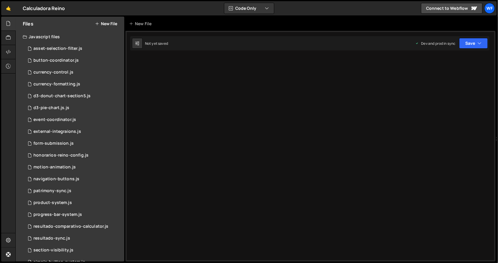
click at [202, 179] on div "Type cmd + s to save your Javascript file. XXXXXXXXXXXXXXXXXXXXXXXXXXXXXXXXXXXX…" at bounding box center [310, 146] width 370 height 230
click at [413, 25] on div "New File" at bounding box center [310, 24] width 370 height 14
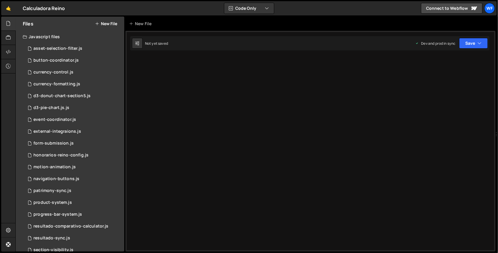
click at [338, 76] on div "Type cmd + s to save your Javascript file. XXXXXXXXXXXXXXXXXXXXXXXXXXXXXXXXXXXX…" at bounding box center [310, 141] width 370 height 220
click at [76, 36] on div "Javascript files" at bounding box center [70, 37] width 109 height 12
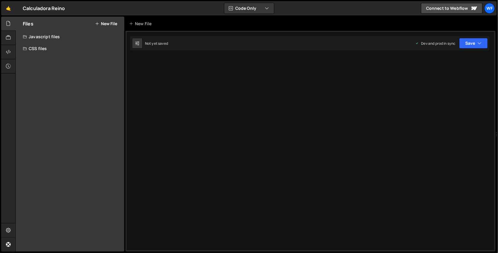
click at [76, 36] on div "Javascript files" at bounding box center [70, 37] width 109 height 12
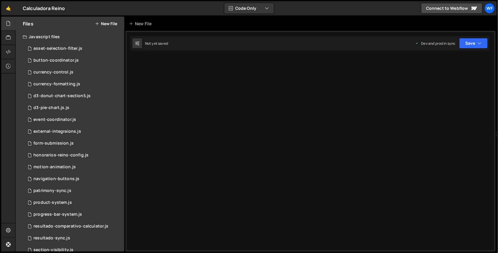
click at [158, 104] on div "Type cmd + s to save your Javascript file. XXXXXXXXXXXXXXXXXXXXXXXXXXXXXXXXXXXX…" at bounding box center [310, 141] width 370 height 220
click at [162, 81] on div "Type cmd + s to save your Javascript file. XXXXXXXXXXXXXXXXXXXXXXXXXXXXXXXXXXXX…" at bounding box center [310, 141] width 370 height 220
click at [141, 44] on button at bounding box center [137, 43] width 11 height 11
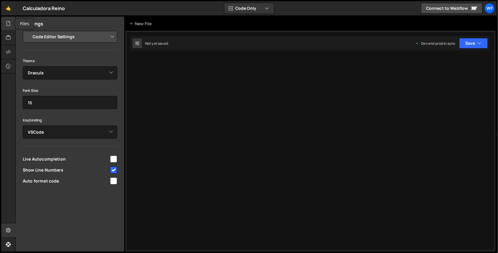
click at [6, 24] on icon at bounding box center [8, 23] width 5 height 7
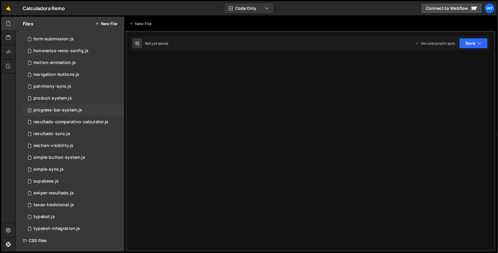
scroll to position [105, 0]
click at [69, 226] on div "typebot-integration.js" at bounding box center [56, 227] width 47 height 5
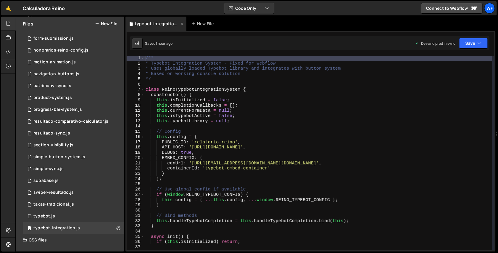
click at [182, 25] on icon at bounding box center [182, 24] width 4 height 6
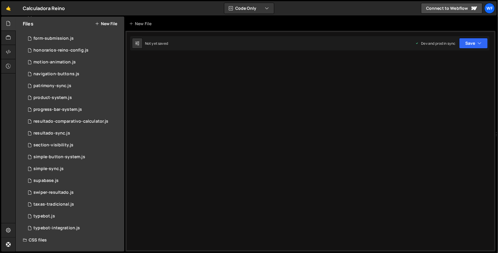
click at [204, 99] on div "Type cmd + s to save your Javascript file. XXXXXXXXXXXXXXXXXXXXXXXXXXXXXXXXXXXX…" at bounding box center [310, 141] width 370 height 220
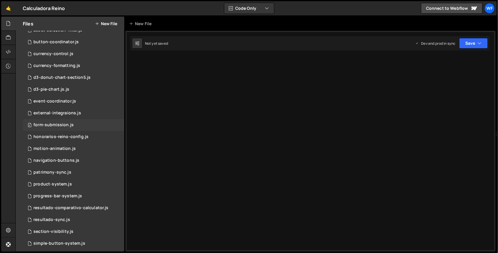
scroll to position [0, 0]
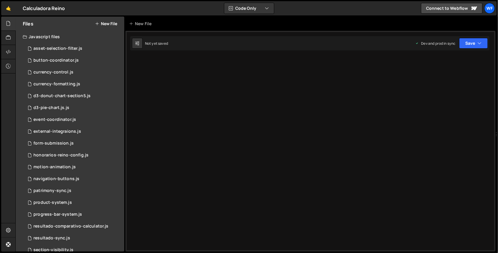
click at [67, 35] on div "Javascript files" at bounding box center [70, 37] width 109 height 12
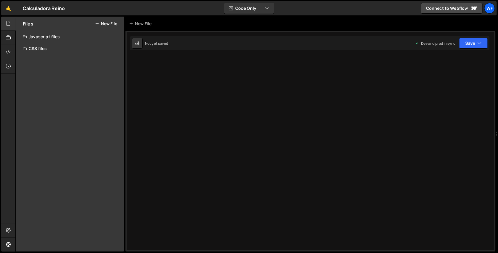
click at [65, 48] on div "CSS files" at bounding box center [70, 49] width 109 height 12
click at [74, 33] on div "Javascript files" at bounding box center [70, 37] width 109 height 12
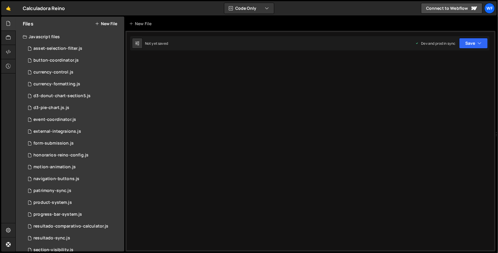
click at [161, 67] on div "Type cmd + s to save your Javascript file. XXXXXXXXXXXXXXXXXXXXXXXXXXXXXXXXXXXX…" at bounding box center [310, 141] width 370 height 220
click at [50, 35] on div "Javascript files" at bounding box center [70, 37] width 109 height 12
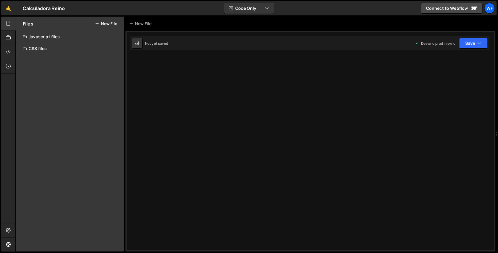
click at [51, 37] on div "Javascript files" at bounding box center [70, 37] width 109 height 12
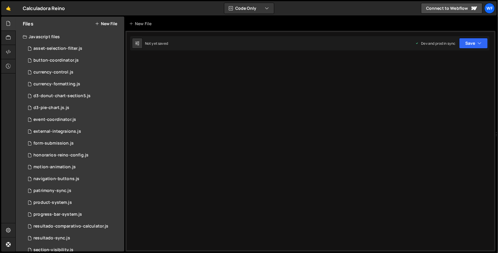
click at [59, 36] on div "Javascript files" at bounding box center [70, 37] width 109 height 12
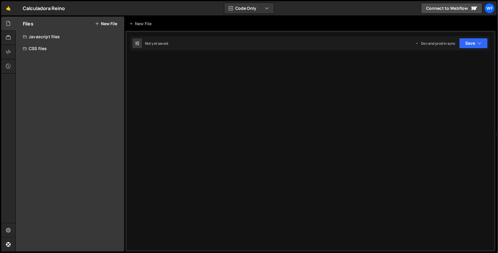
click at [86, 37] on div "Javascript files" at bounding box center [70, 37] width 109 height 12
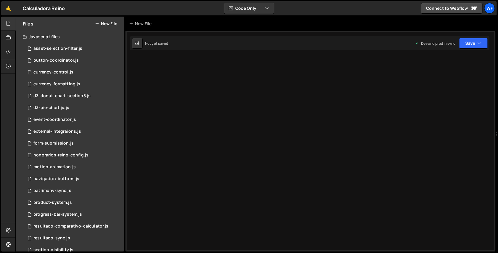
click at [63, 37] on div "Javascript files" at bounding box center [70, 37] width 109 height 12
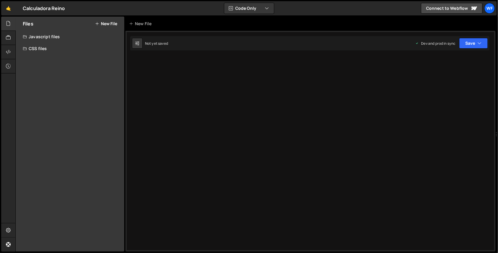
click at [55, 49] on div "CSS files" at bounding box center [70, 49] width 109 height 12
click at [59, 39] on div "Javascript files" at bounding box center [70, 37] width 109 height 12
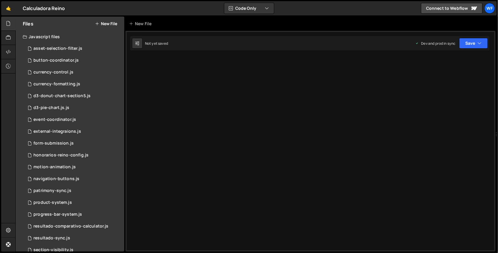
click at [77, 35] on div "Javascript files" at bounding box center [70, 37] width 109 height 12
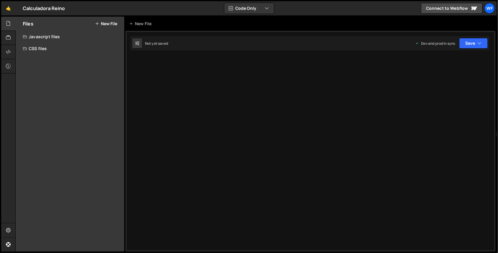
click at [77, 35] on div "Javascript files" at bounding box center [70, 37] width 109 height 12
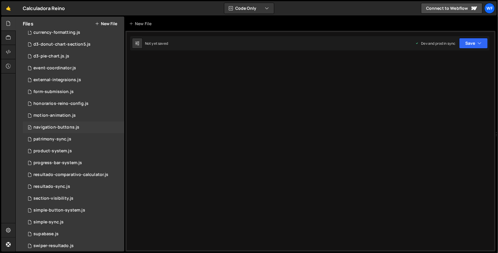
scroll to position [105, 0]
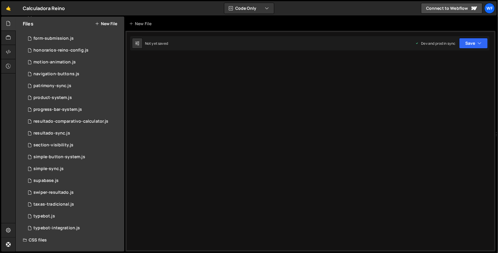
click at [194, 91] on div "Type cmd + s to save your Javascript file. XXXXXXXXXXXXXXXXXXXXXXXXXXXXXXXXXXXX…" at bounding box center [310, 141] width 370 height 220
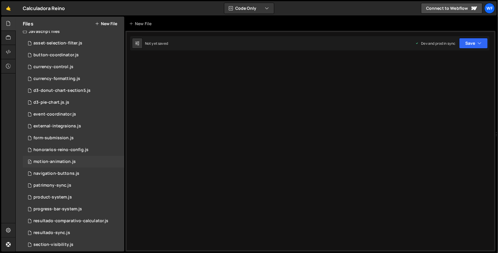
scroll to position [0, 0]
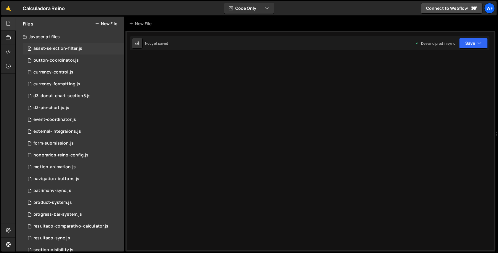
click at [78, 53] on div "0 asset-selection-filter.js 0" at bounding box center [75, 49] width 104 height 12
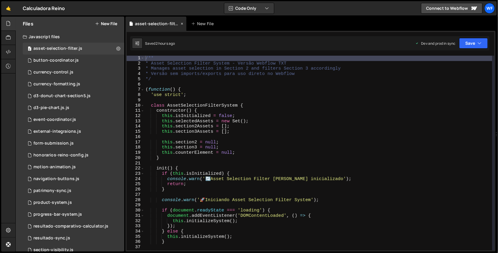
click at [181, 22] on icon at bounding box center [182, 24] width 4 height 6
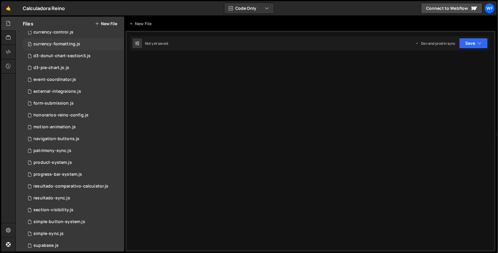
scroll to position [105, 0]
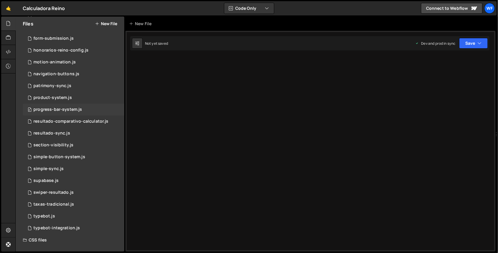
click at [76, 106] on div "0 progress-bar-system.js 0" at bounding box center [75, 110] width 104 height 12
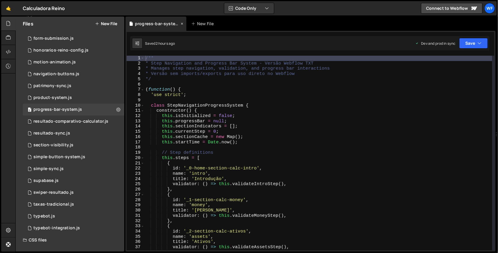
click at [180, 24] on icon at bounding box center [182, 24] width 4 height 6
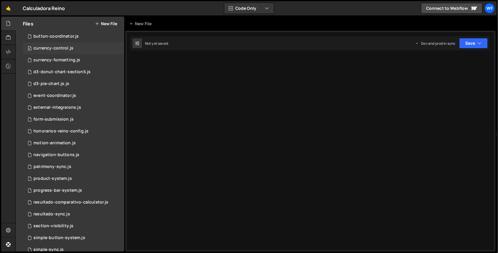
scroll to position [0, 0]
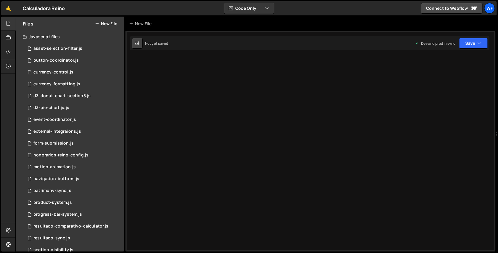
click at [134, 41] on button at bounding box center [137, 43] width 11 height 11
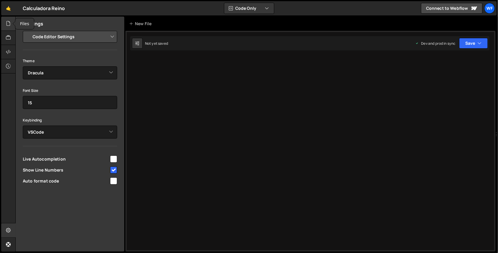
click at [11, 18] on div at bounding box center [8, 24] width 15 height 14
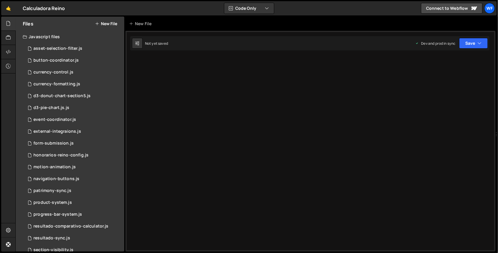
click at [44, 33] on div "Javascript files" at bounding box center [70, 37] width 109 height 12
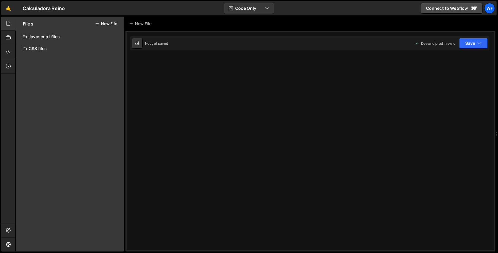
click at [48, 49] on div "CSS files" at bounding box center [70, 49] width 109 height 12
click at [49, 37] on div "Javascript files" at bounding box center [70, 37] width 109 height 12
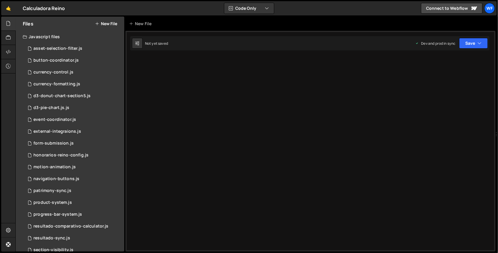
click at [79, 39] on div "Javascript files" at bounding box center [70, 37] width 109 height 12
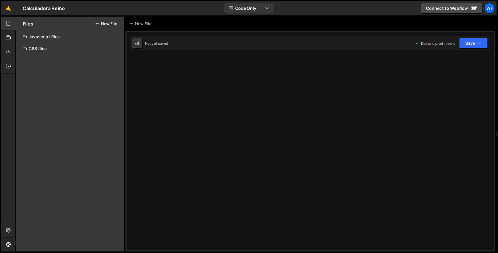
click at [78, 43] on div "CSS files" at bounding box center [70, 49] width 109 height 12
click at [78, 34] on div "Javascript files" at bounding box center [70, 37] width 109 height 12
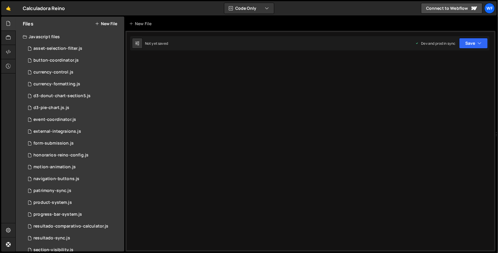
click at [87, 32] on div "Javascript files" at bounding box center [70, 37] width 109 height 12
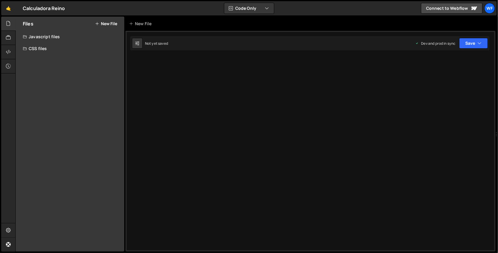
click at [63, 36] on div "Javascript files" at bounding box center [70, 37] width 109 height 12
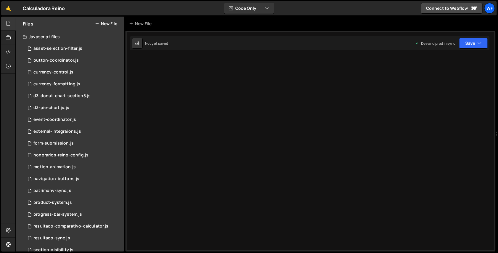
click at [65, 37] on div "Javascript files" at bounding box center [70, 37] width 109 height 12
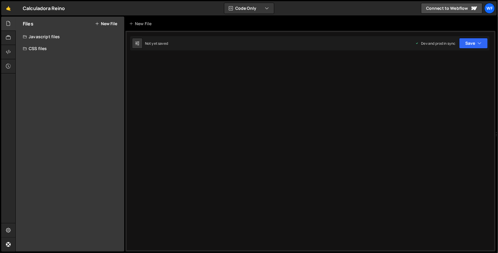
click at [65, 37] on div "Javascript files" at bounding box center [70, 37] width 109 height 12
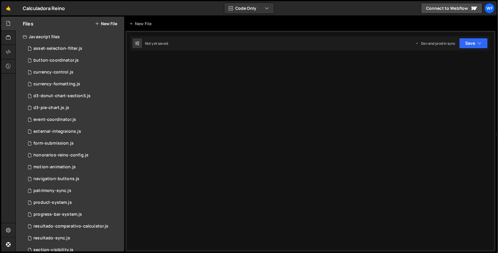
click at [179, 65] on div "Type cmd + s to save your Javascript file. XXXXXXXXXXXXXXXXXXXXXXXXXXXXXXXXXXXX…" at bounding box center [310, 141] width 370 height 220
click at [80, 31] on div "Javascript files" at bounding box center [70, 37] width 109 height 12
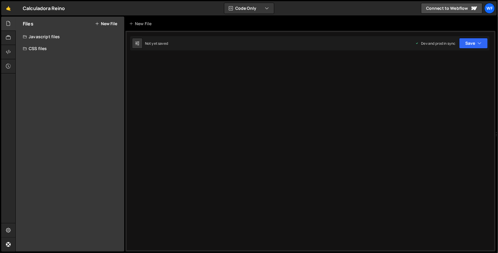
click at [72, 42] on div "Javascript files" at bounding box center [70, 37] width 109 height 12
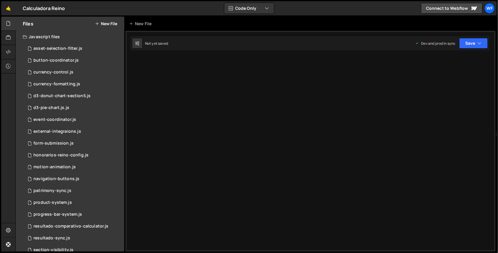
click at [54, 36] on div "Javascript files" at bounding box center [70, 37] width 109 height 12
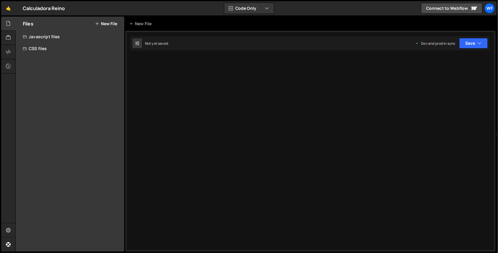
click at [54, 36] on div "Javascript files" at bounding box center [70, 37] width 109 height 12
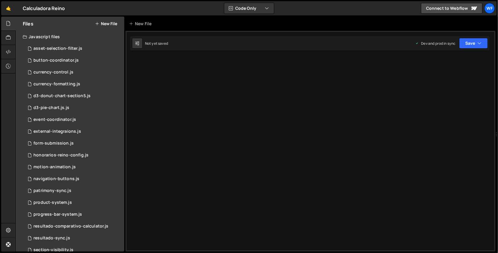
click at [139, 56] on div "Type cmd + s to save your Javascript file. XXXXXXXXXXXXXXXXXXXXXXXXXXXXXXXXXXXX…" at bounding box center [310, 141] width 370 height 220
click at [57, 39] on div "Javascript files" at bounding box center [70, 37] width 109 height 12
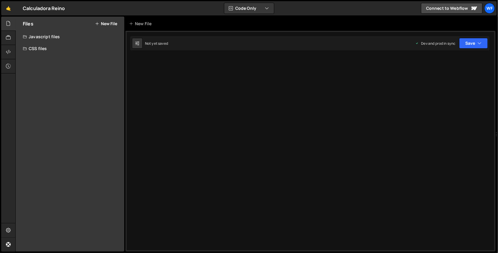
click at [34, 33] on div "Javascript files" at bounding box center [70, 37] width 109 height 12
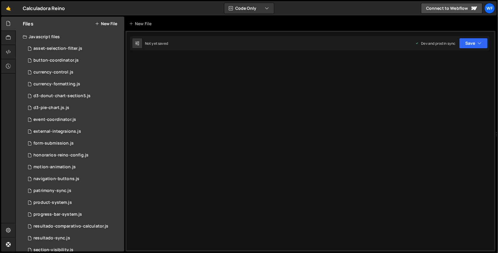
click at [78, 38] on div "Javascript files" at bounding box center [70, 37] width 109 height 12
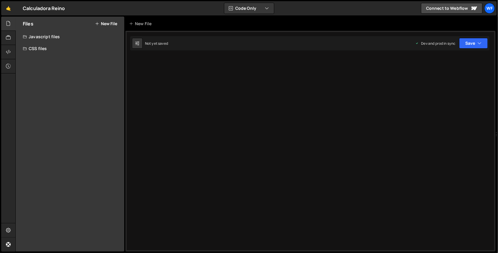
click at [38, 38] on div "Javascript files" at bounding box center [70, 37] width 109 height 12
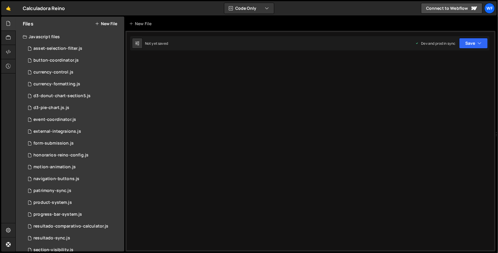
click at [47, 36] on div "Javascript files" at bounding box center [70, 37] width 109 height 12
